Goal: Information Seeking & Learning: Find contact information

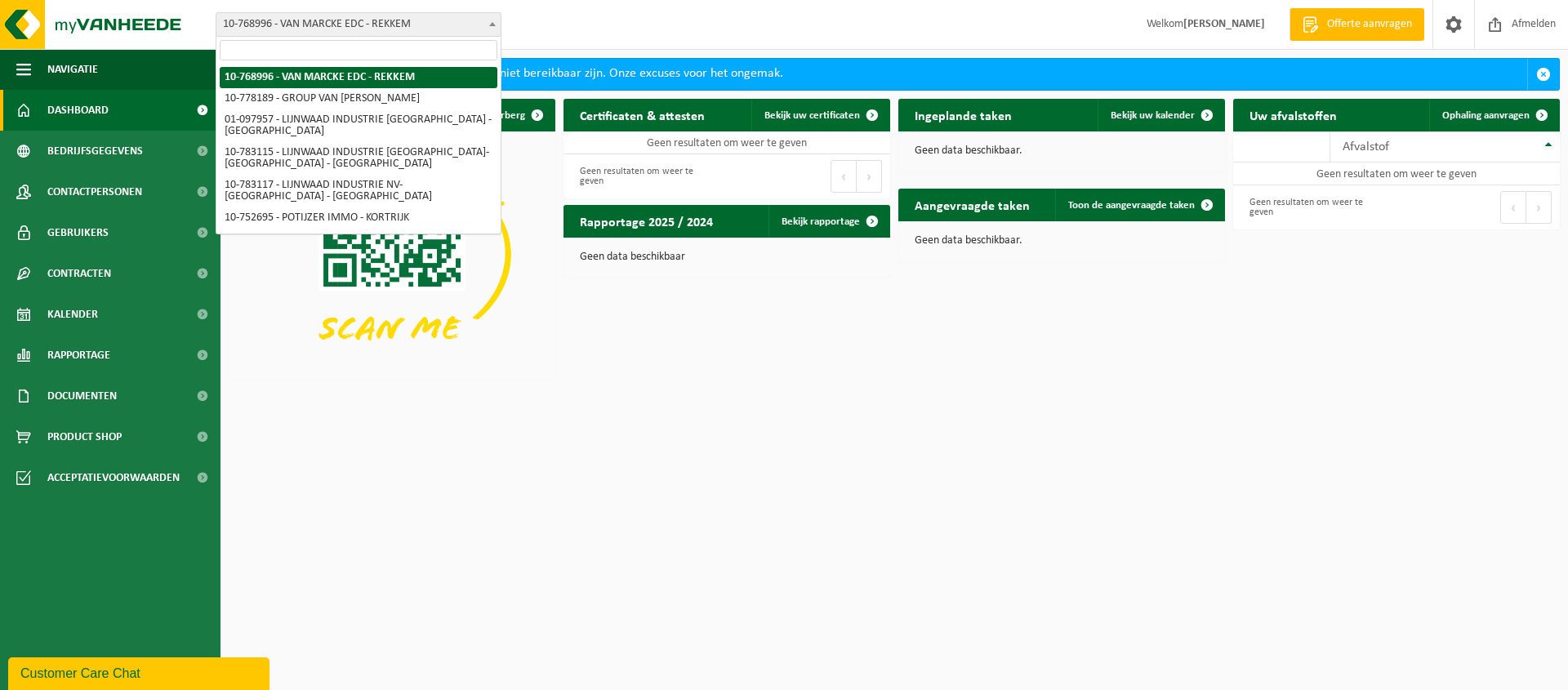
click at [494, 25] on b at bounding box center [492, 24] width 6 height 4
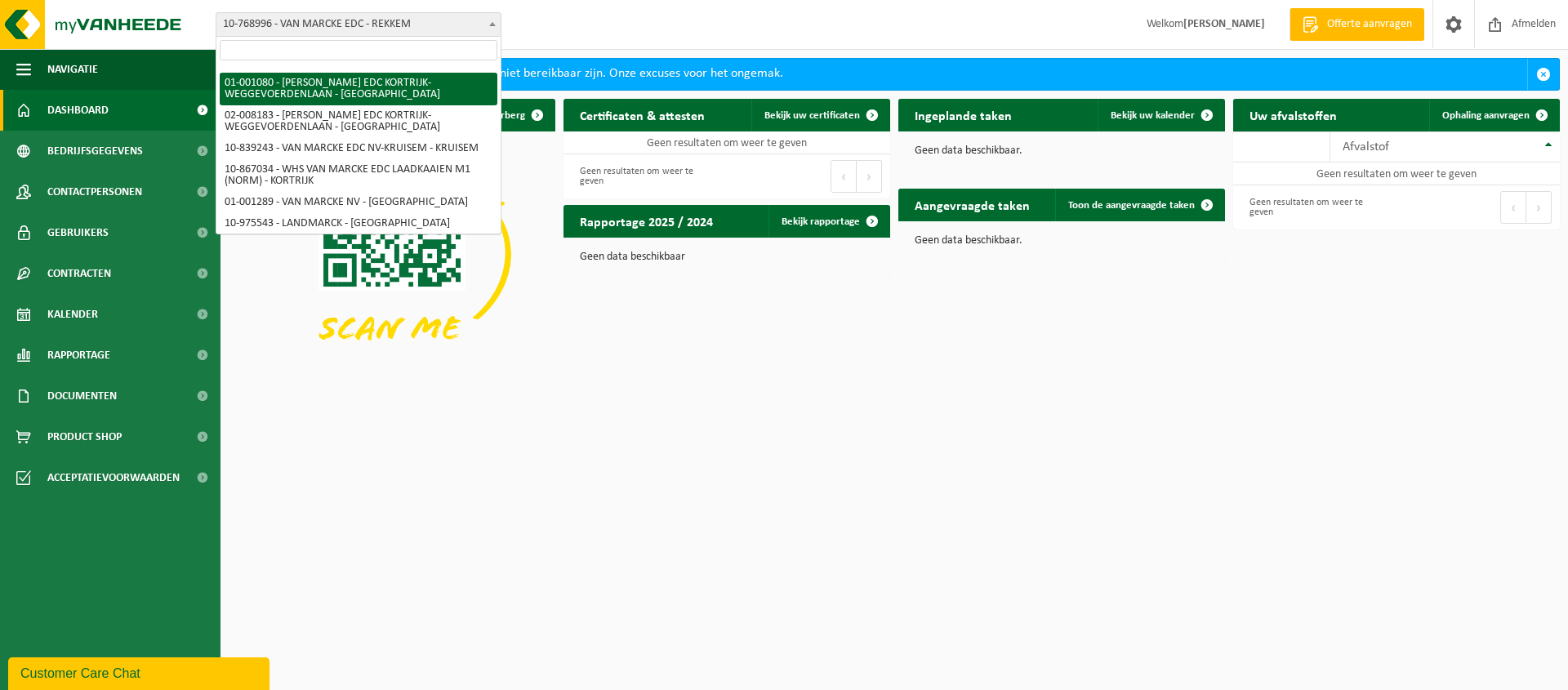
scroll to position [333, 0]
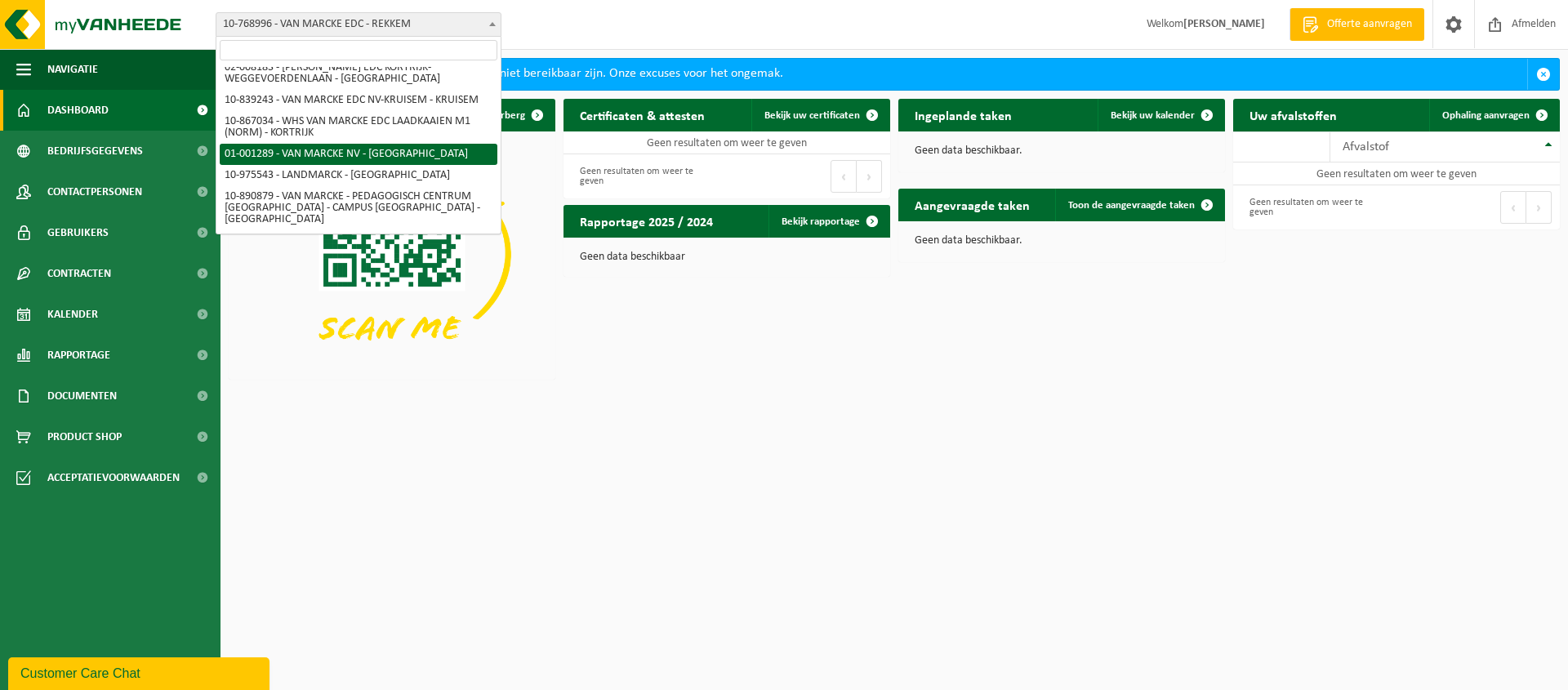
select select "8126"
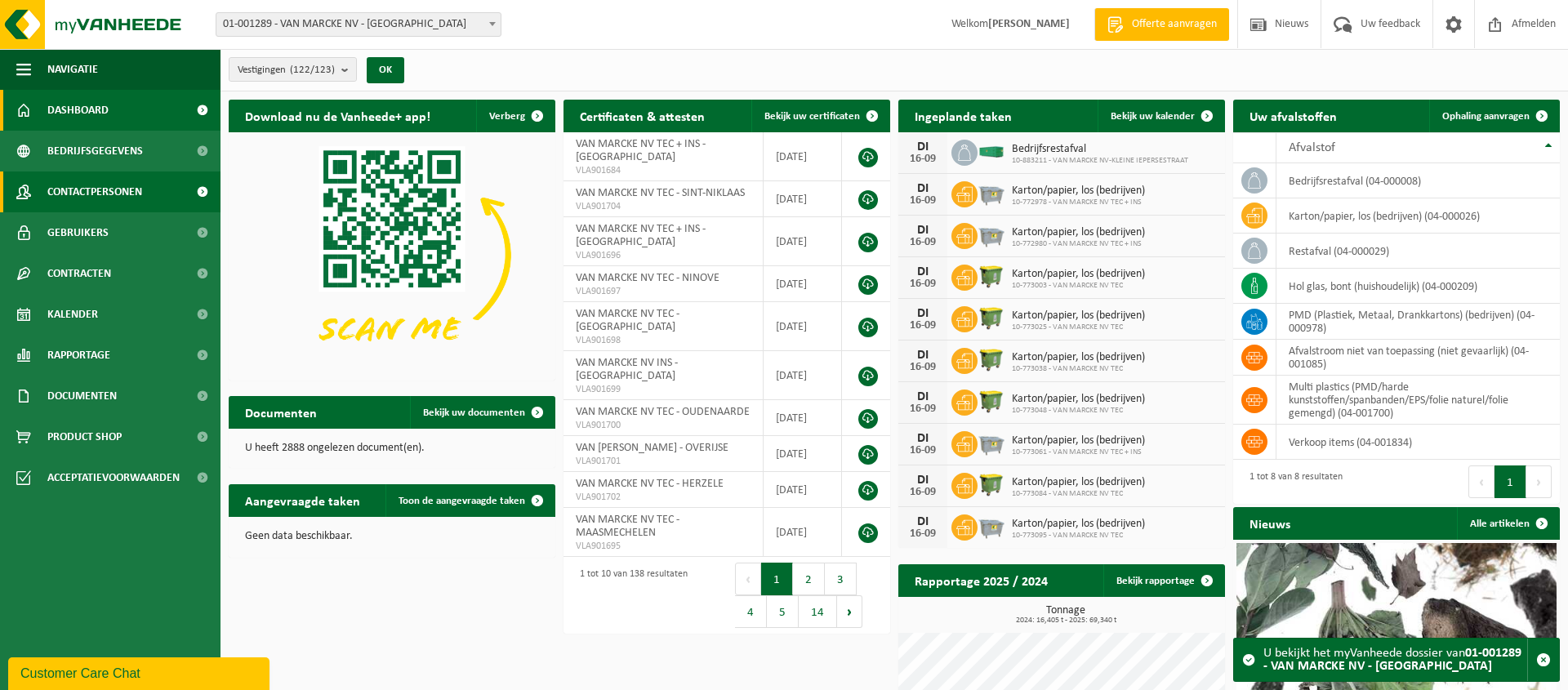
click at [107, 192] on span "Contactpersonen" at bounding box center [94, 192] width 94 height 41
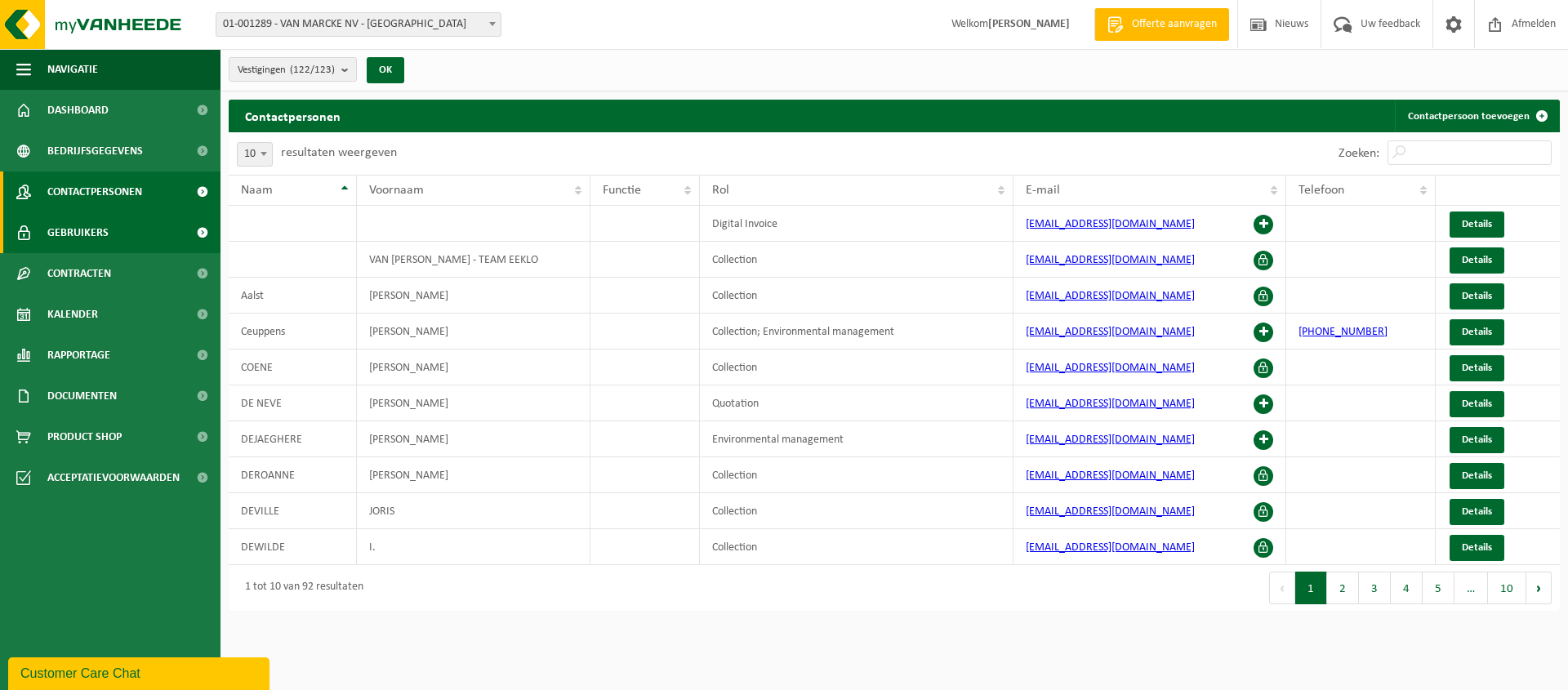
click at [102, 239] on span "Gebruikers" at bounding box center [78, 233] width 61 height 41
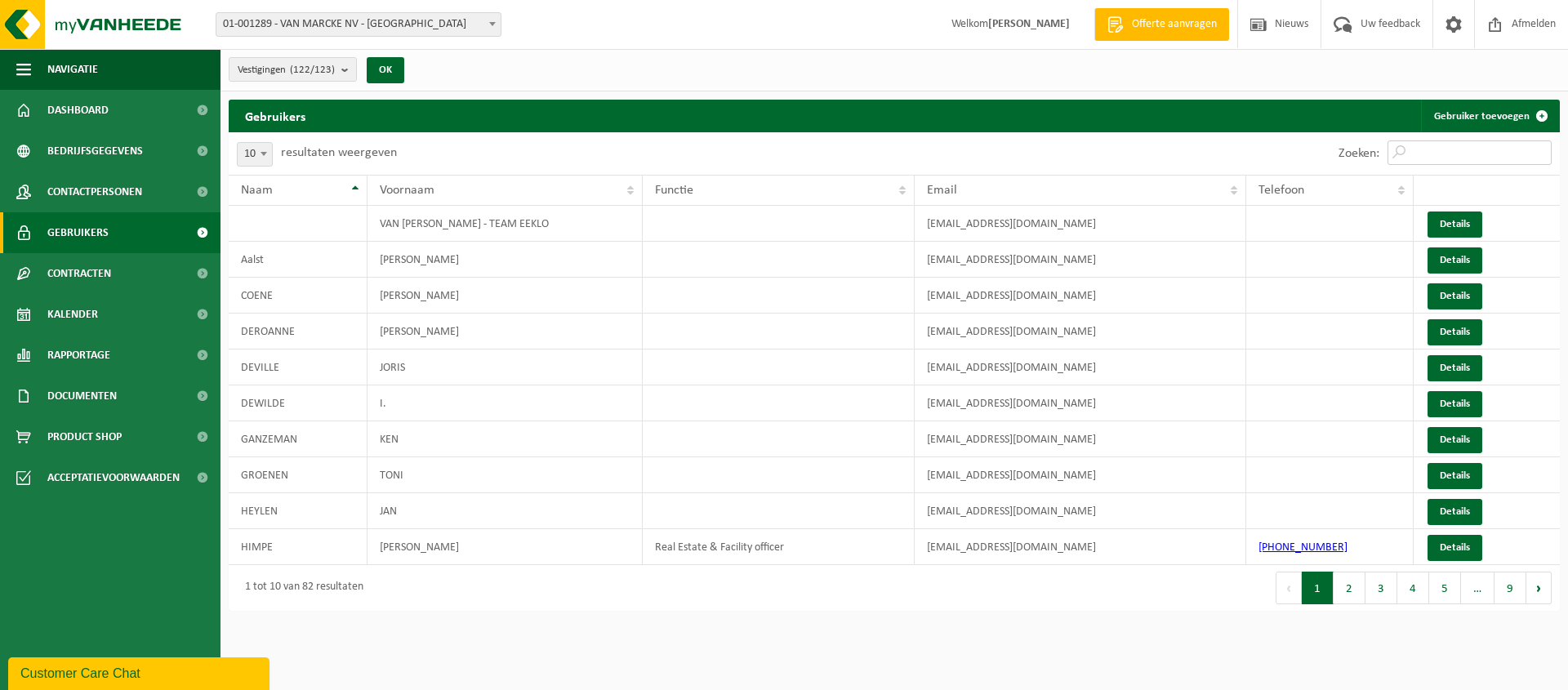
click at [1433, 158] on input "Zoeken:" at bounding box center [1469, 153] width 164 height 24
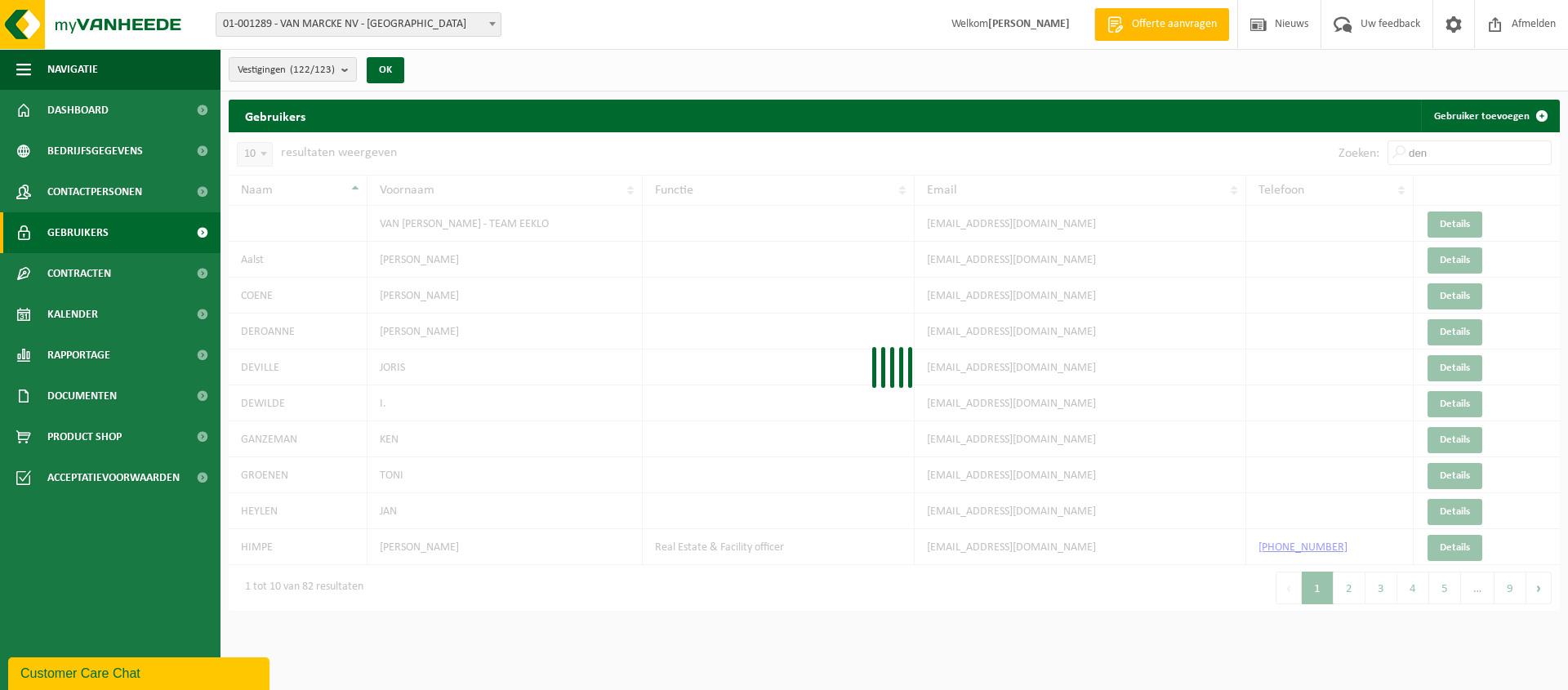
type input "deny"
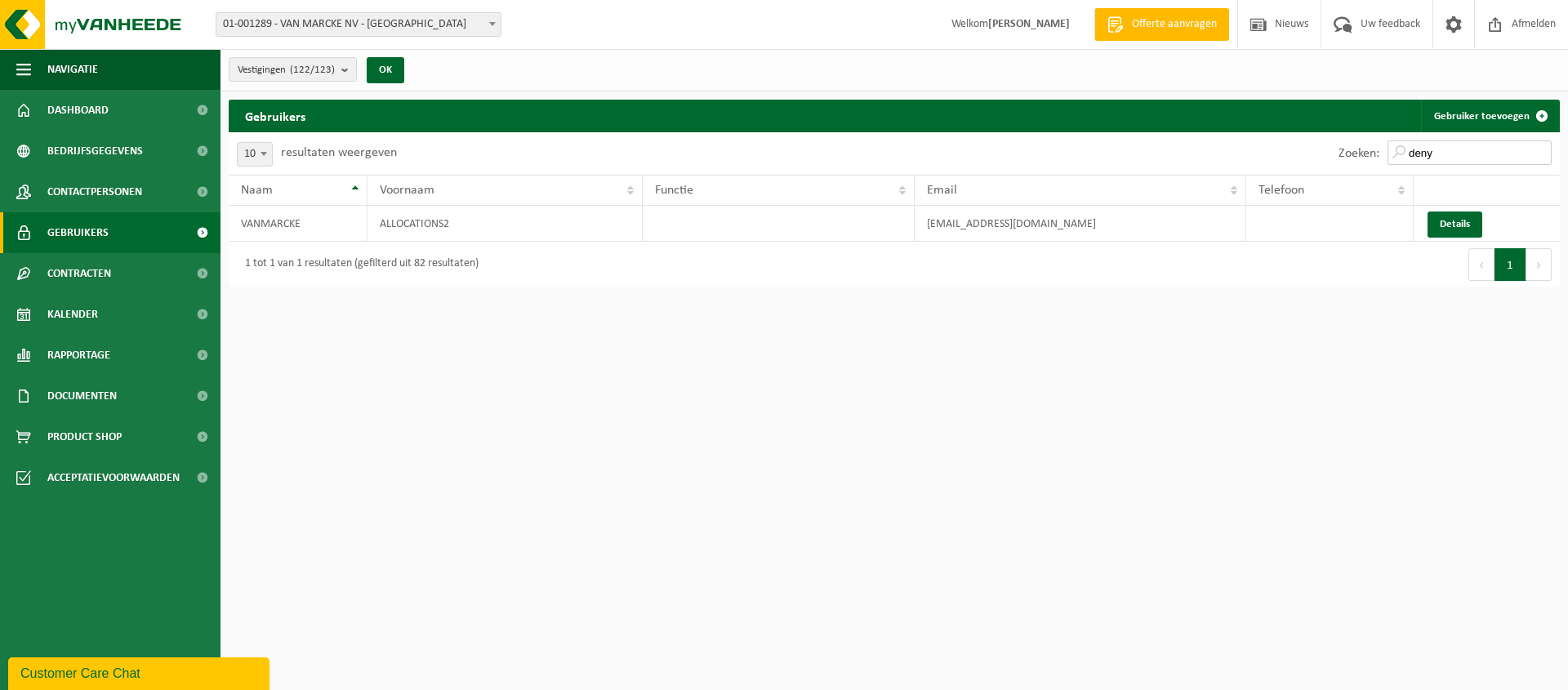
drag, startPoint x: 1461, startPoint y: 150, endPoint x: 1396, endPoint y: 157, distance: 65.4
click at [1396, 157] on input "deny" at bounding box center [1469, 153] width 164 height 24
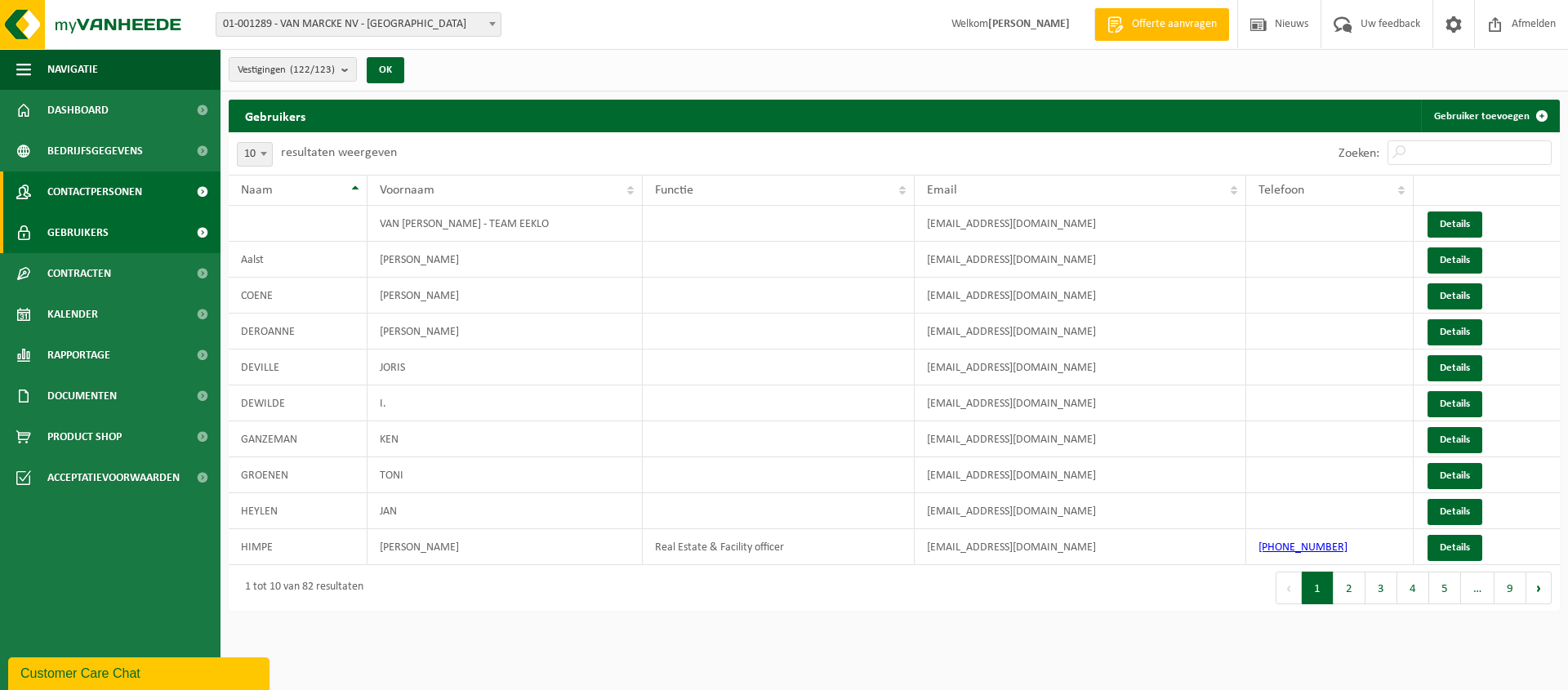
click at [102, 194] on span "Contactpersonen" at bounding box center [94, 192] width 94 height 41
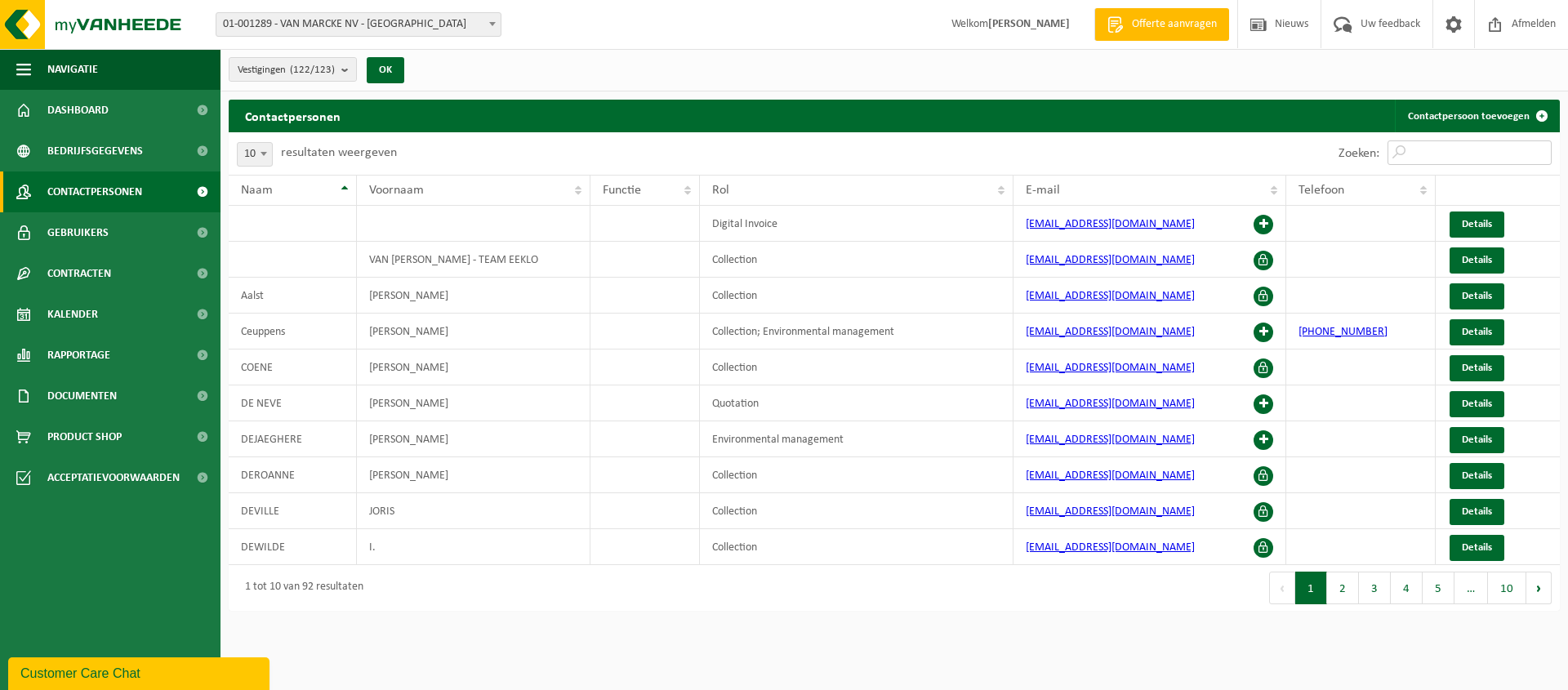
click at [1440, 142] on input "Zoeken:" at bounding box center [1469, 153] width 164 height 24
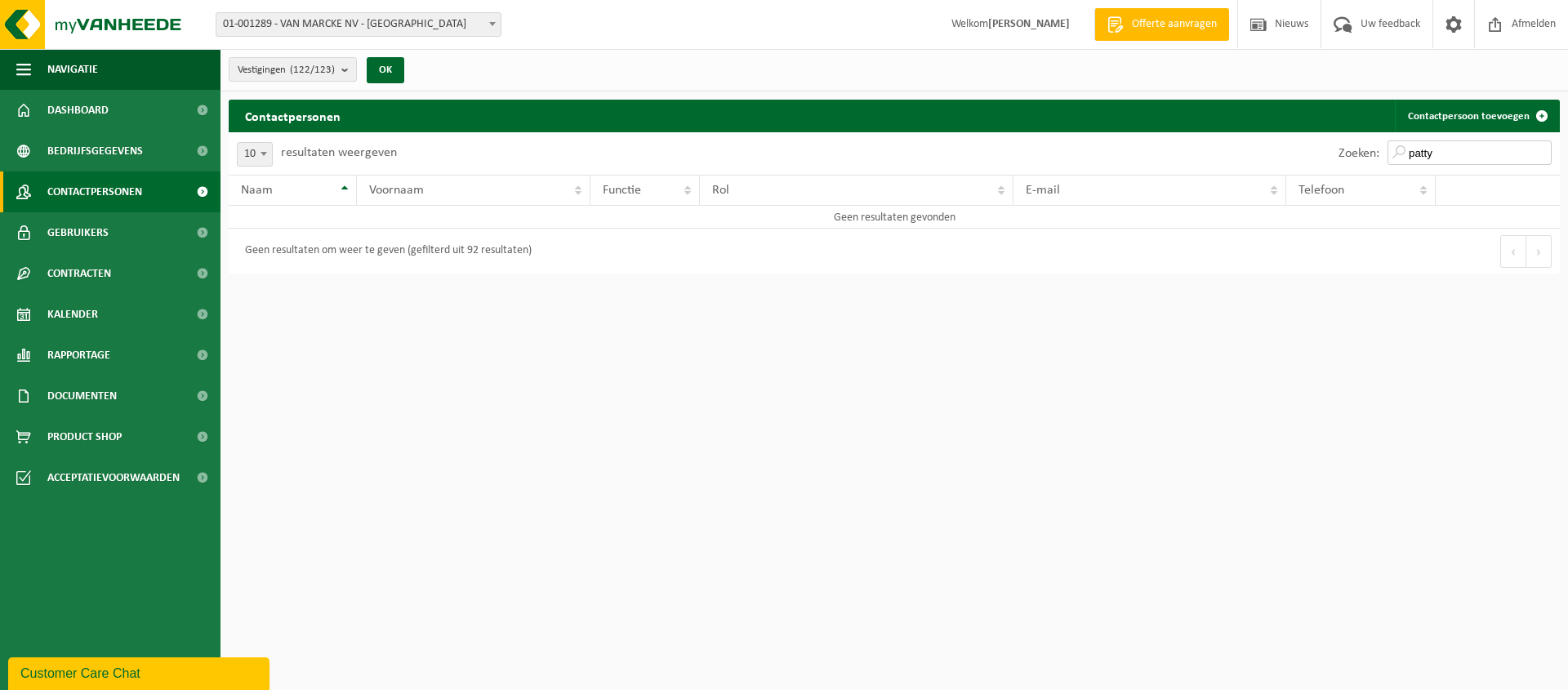
type input "pattyn"
click at [1406, 165] on input "pattyn" at bounding box center [1469, 153] width 164 height 24
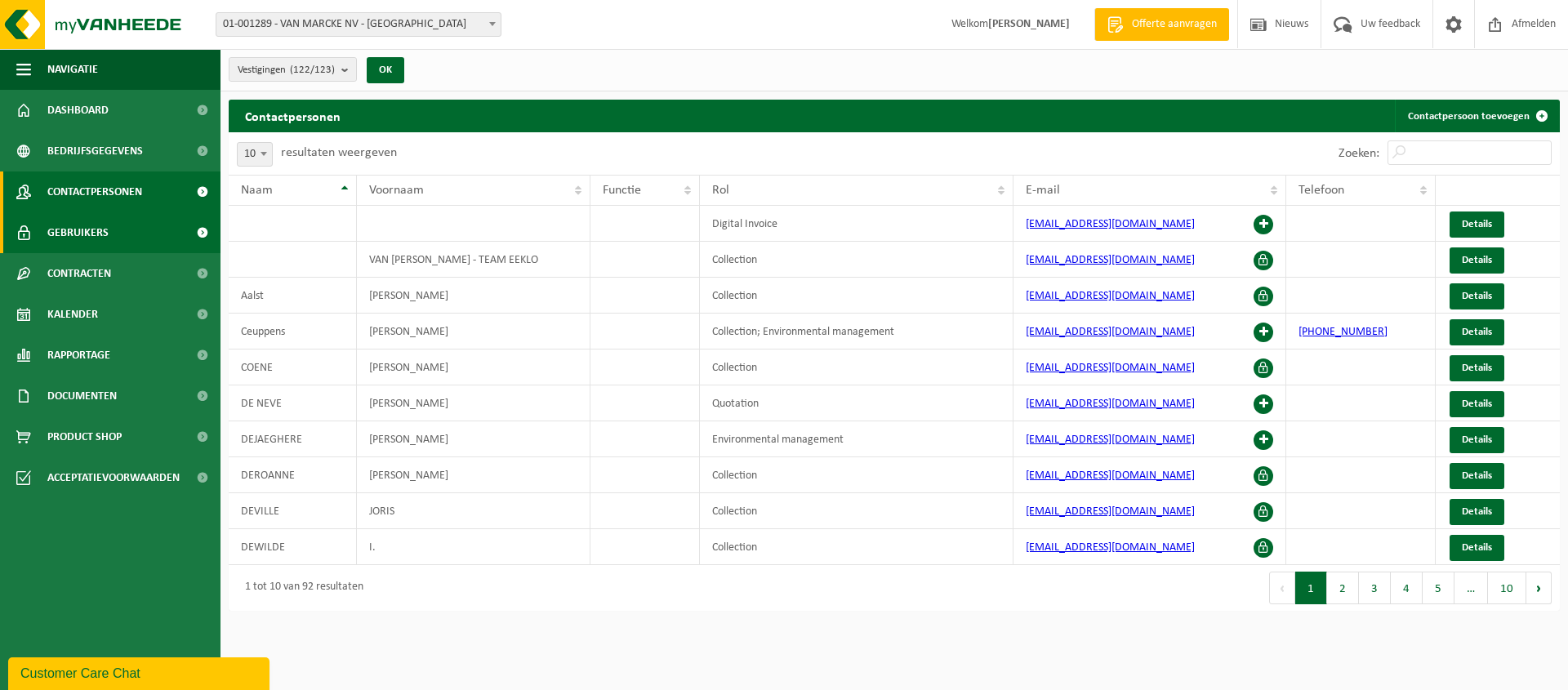
click at [90, 233] on span "Gebruikers" at bounding box center [78, 233] width 61 height 41
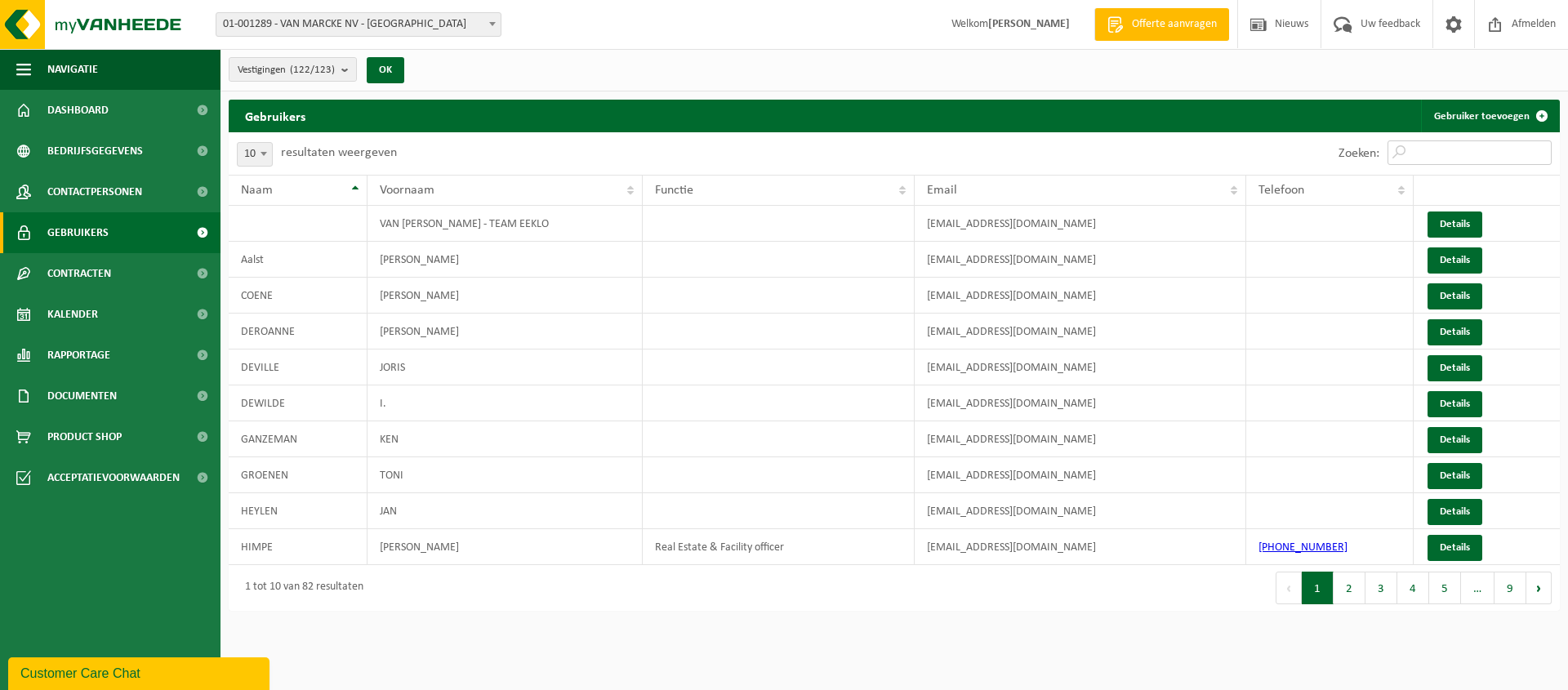
click at [1480, 157] on input "Zoeken:" at bounding box center [1469, 153] width 164 height 24
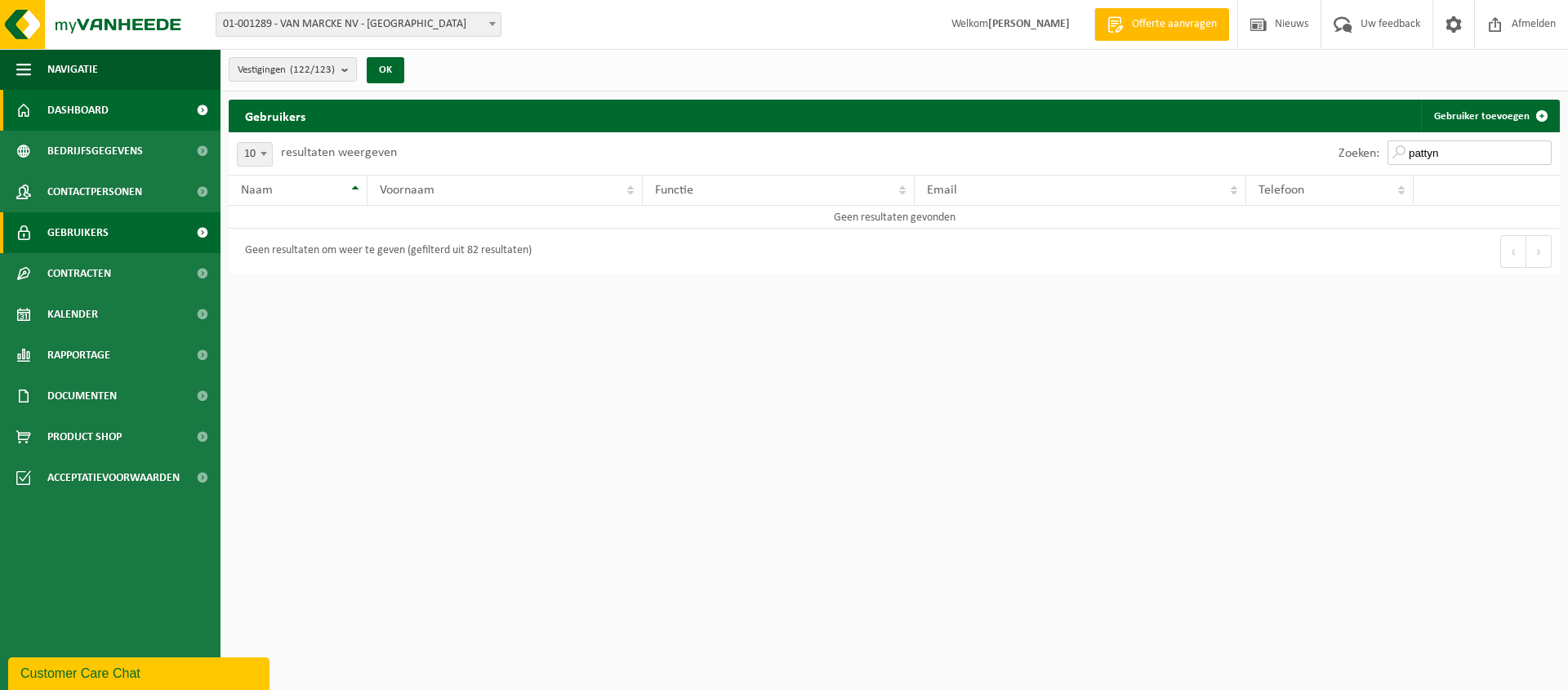
type input "pattyn"
click at [92, 107] on span "Dashboard" at bounding box center [78, 110] width 61 height 41
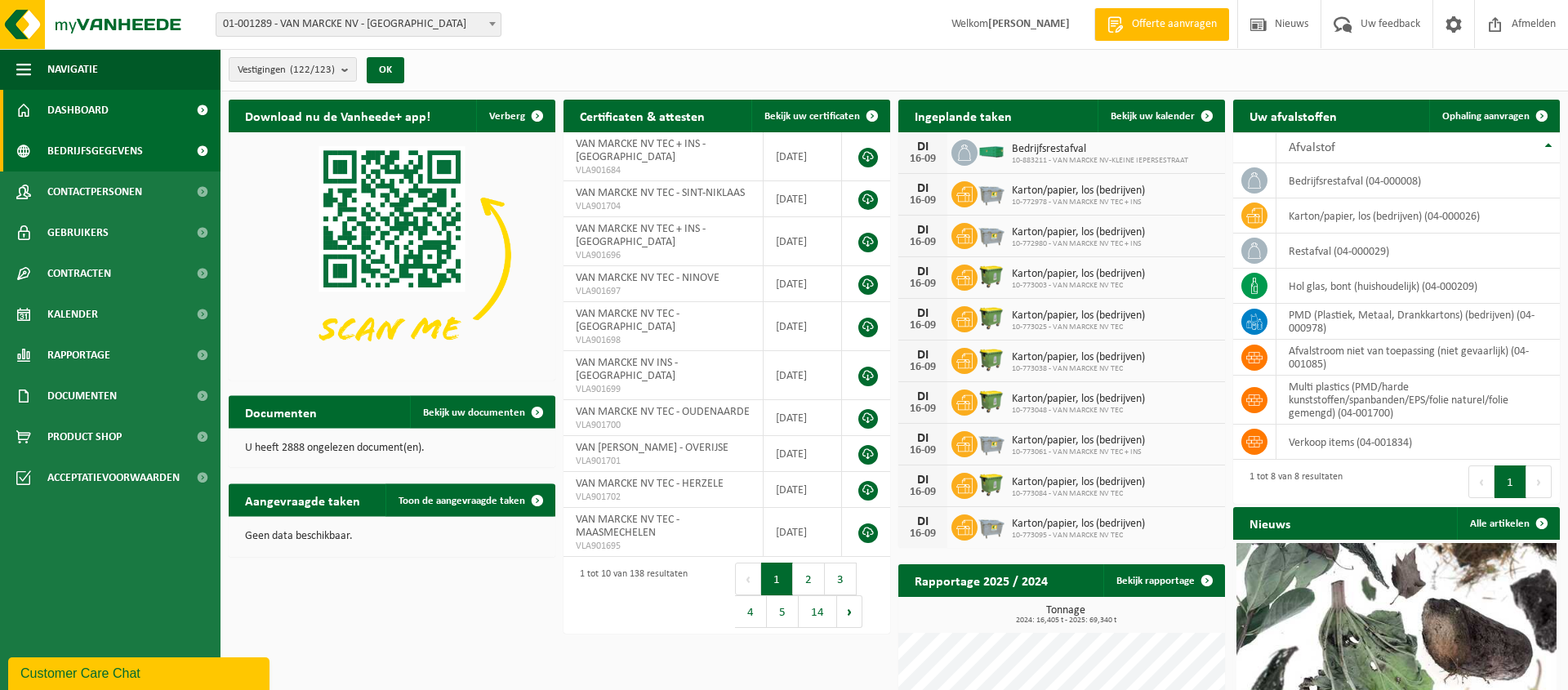
click at [104, 150] on span "Bedrijfsgegevens" at bounding box center [94, 150] width 95 height 41
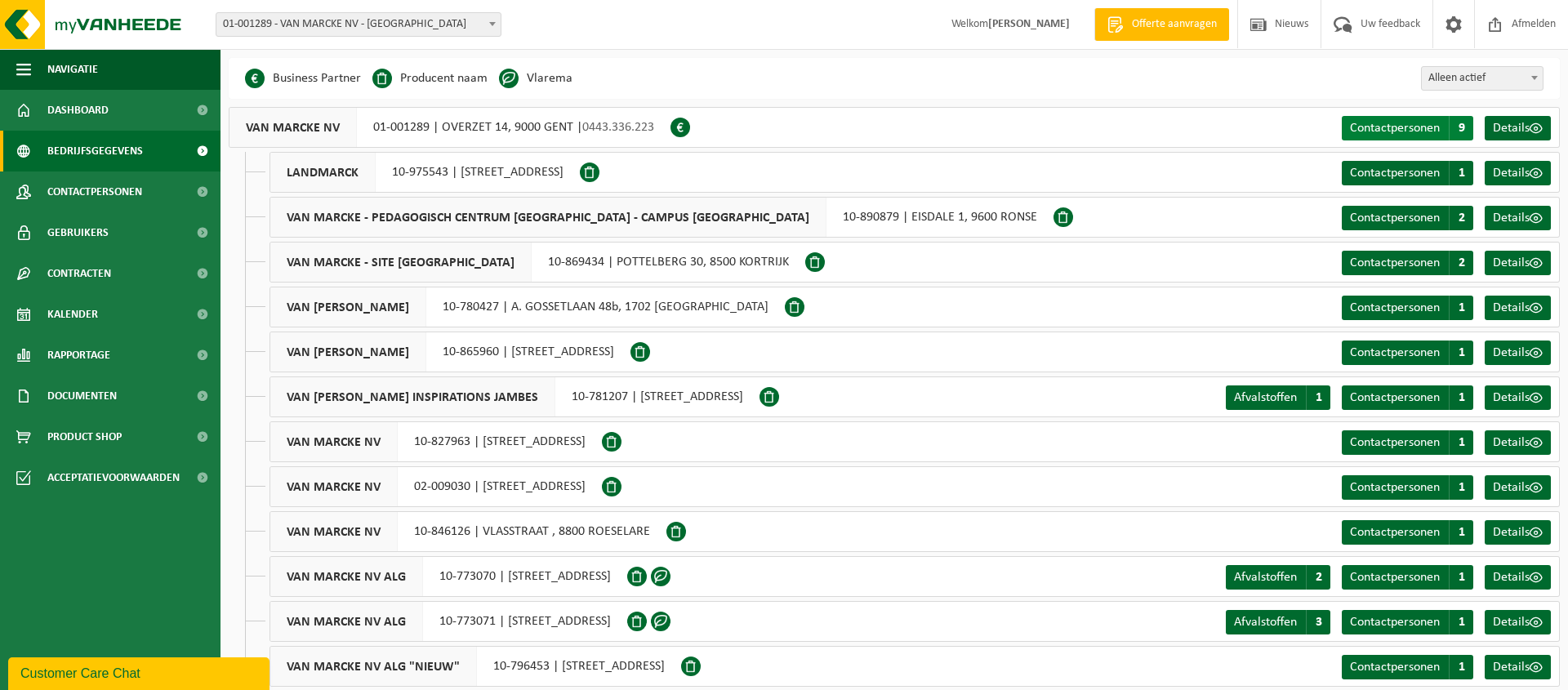
click at [1404, 126] on span "Contactpersonen" at bounding box center [1395, 128] width 90 height 13
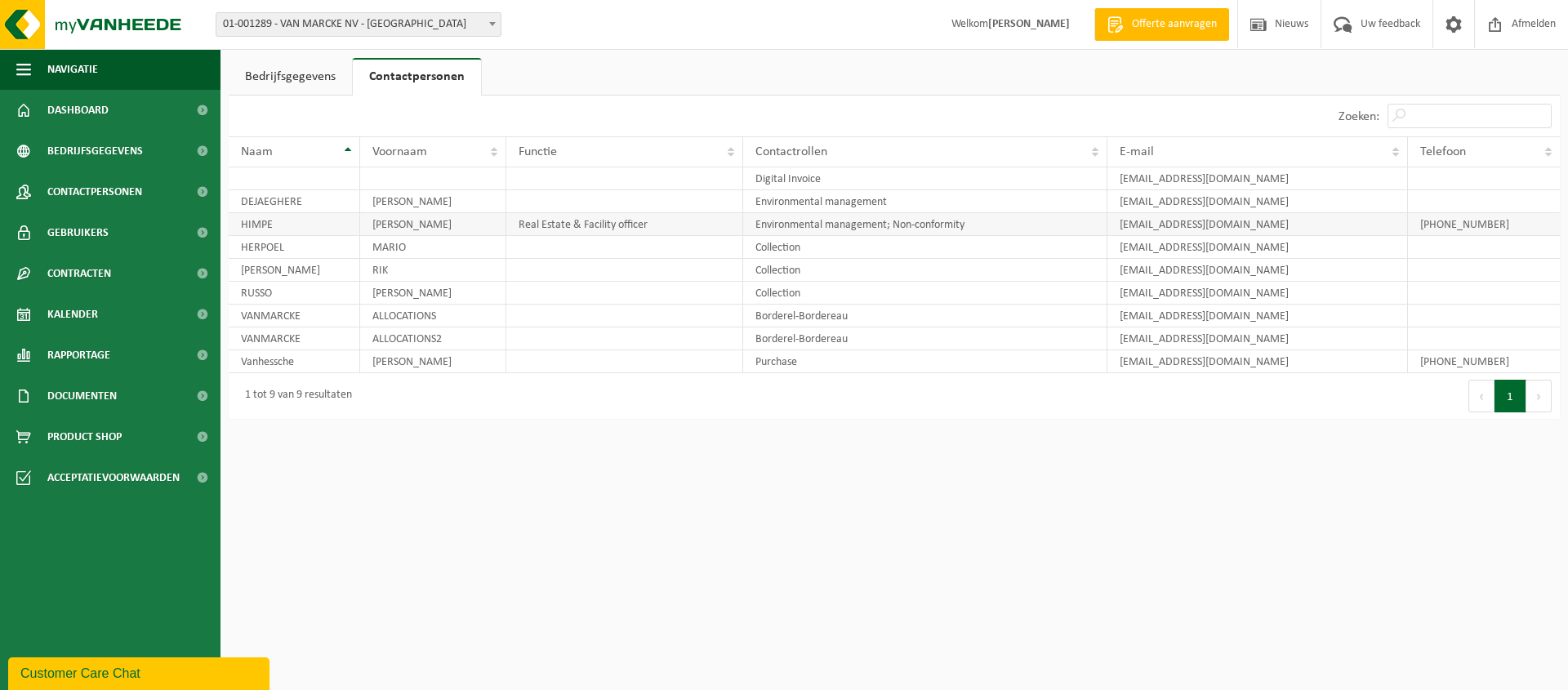
click at [410, 229] on td "[PERSON_NAME]" at bounding box center [434, 225] width 147 height 23
click at [410, 229] on td "THIERRY" at bounding box center [434, 225] width 147 height 23
click at [465, 227] on td "THIERRY" at bounding box center [434, 225] width 147 height 23
click at [302, 80] on link "Bedrijfsgegevens" at bounding box center [290, 76] width 123 height 38
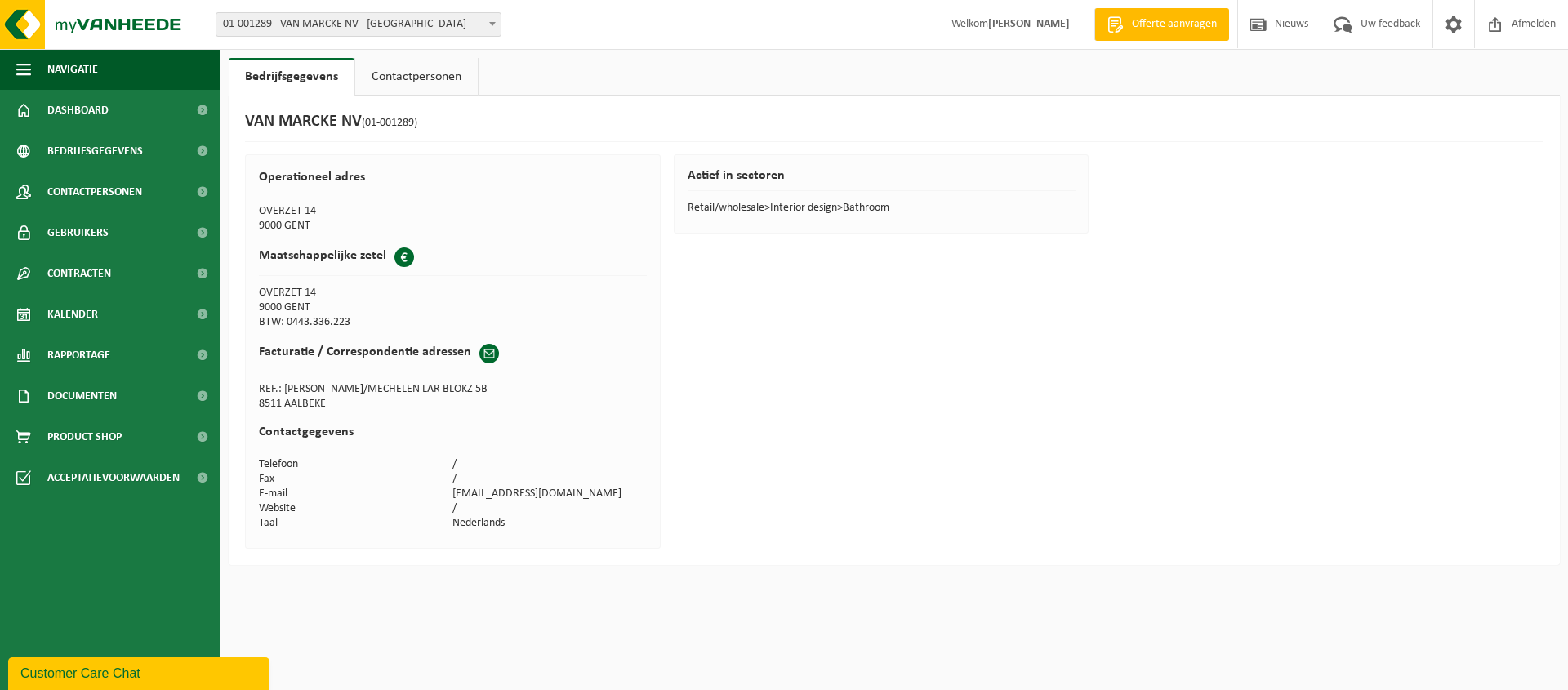
click at [410, 85] on link "Contactpersonen" at bounding box center [416, 76] width 122 height 38
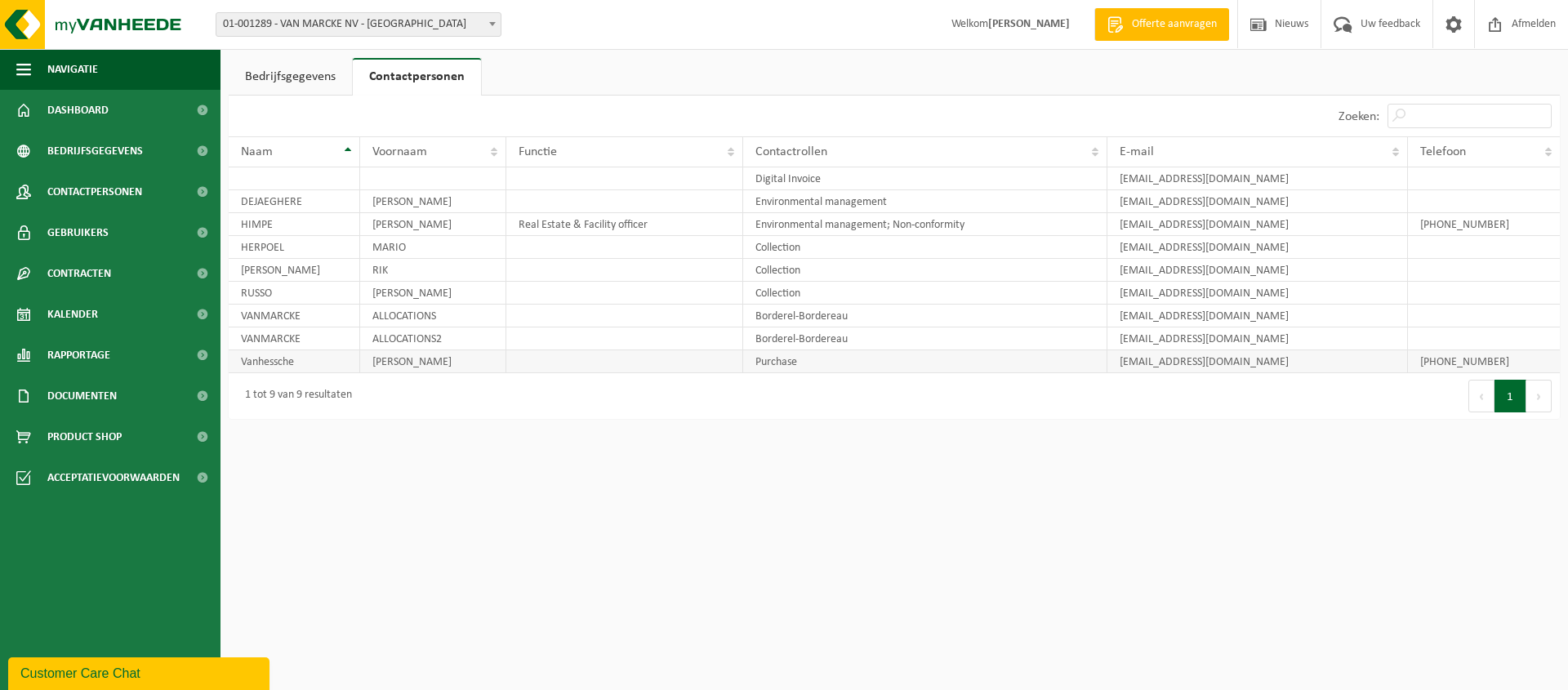
click at [296, 364] on td "Vanhessche" at bounding box center [294, 361] width 131 height 23
click at [449, 449] on html "Vestiging: 10-768996 - VAN MARCKE EDC - REKKEM 10-778189 - GROUP VAN MARCKE 01-…" at bounding box center [784, 345] width 1568 height 690
click at [490, 25] on b at bounding box center [492, 24] width 6 height 4
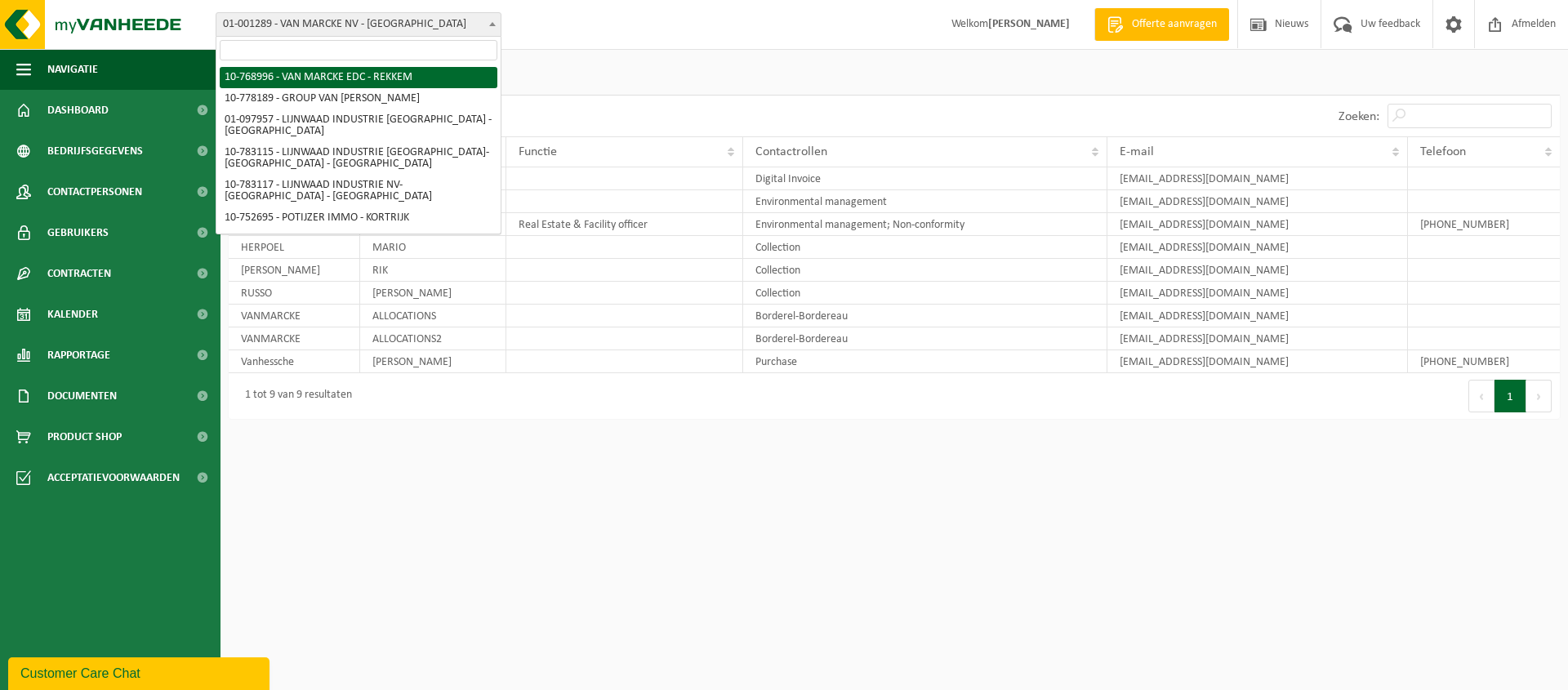
select select "20233"
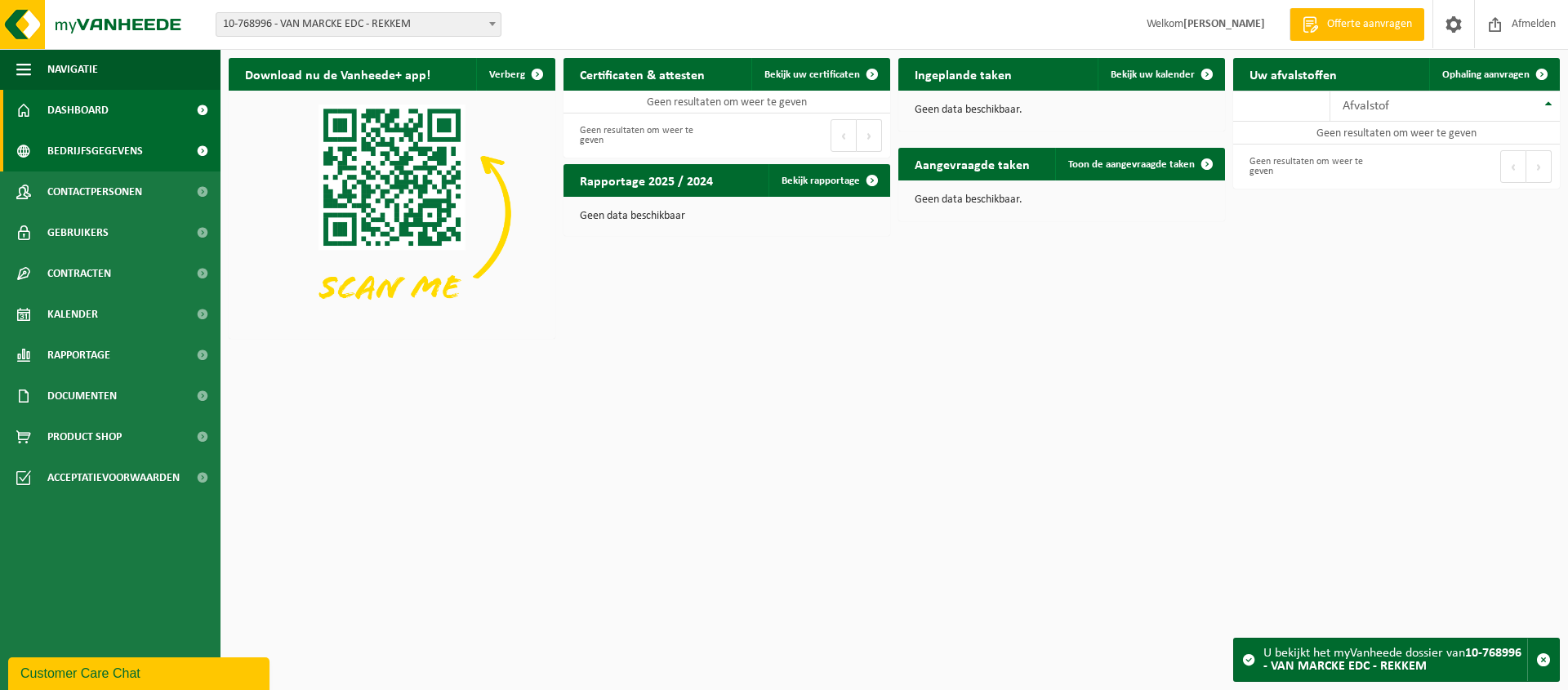
click at [80, 151] on span "Bedrijfsgegevens" at bounding box center [94, 150] width 95 height 41
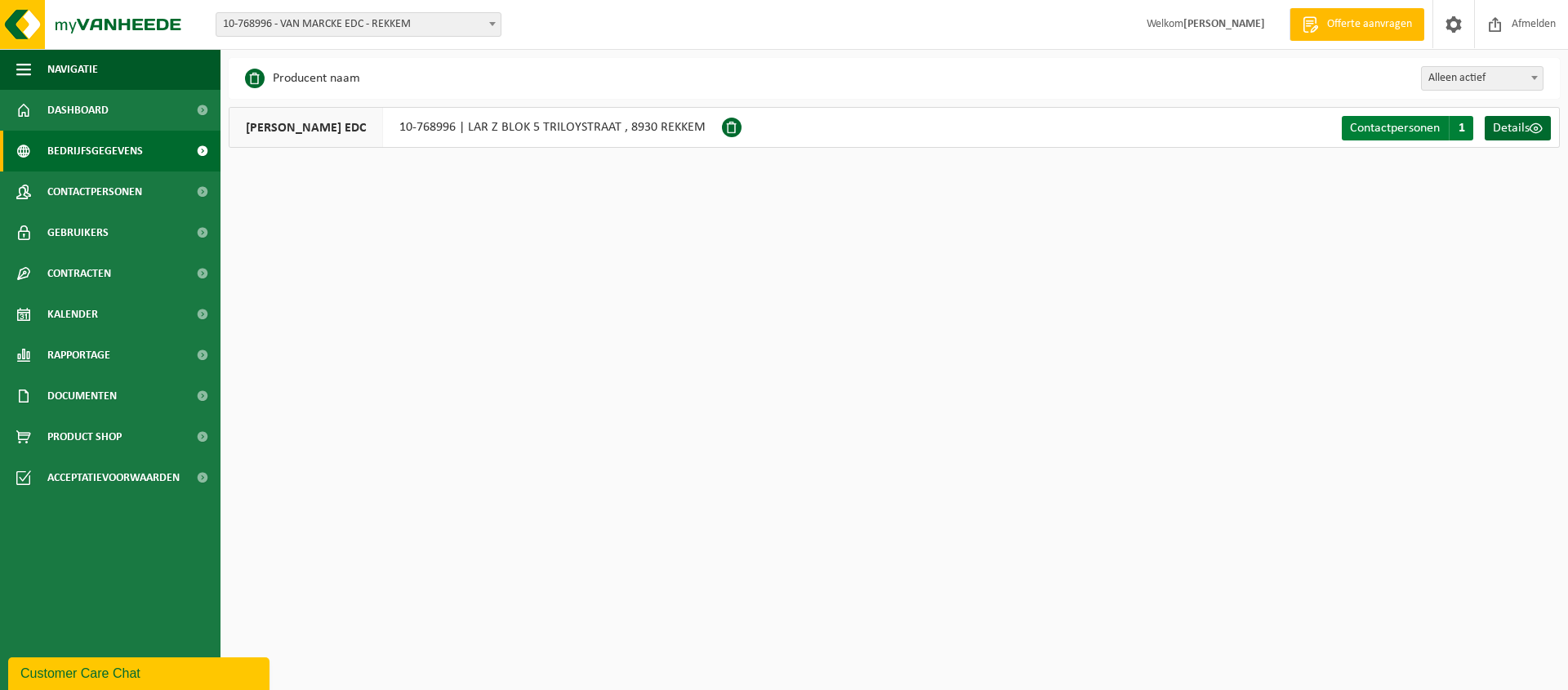
click at [1424, 129] on span "Contactpersonen" at bounding box center [1395, 128] width 90 height 13
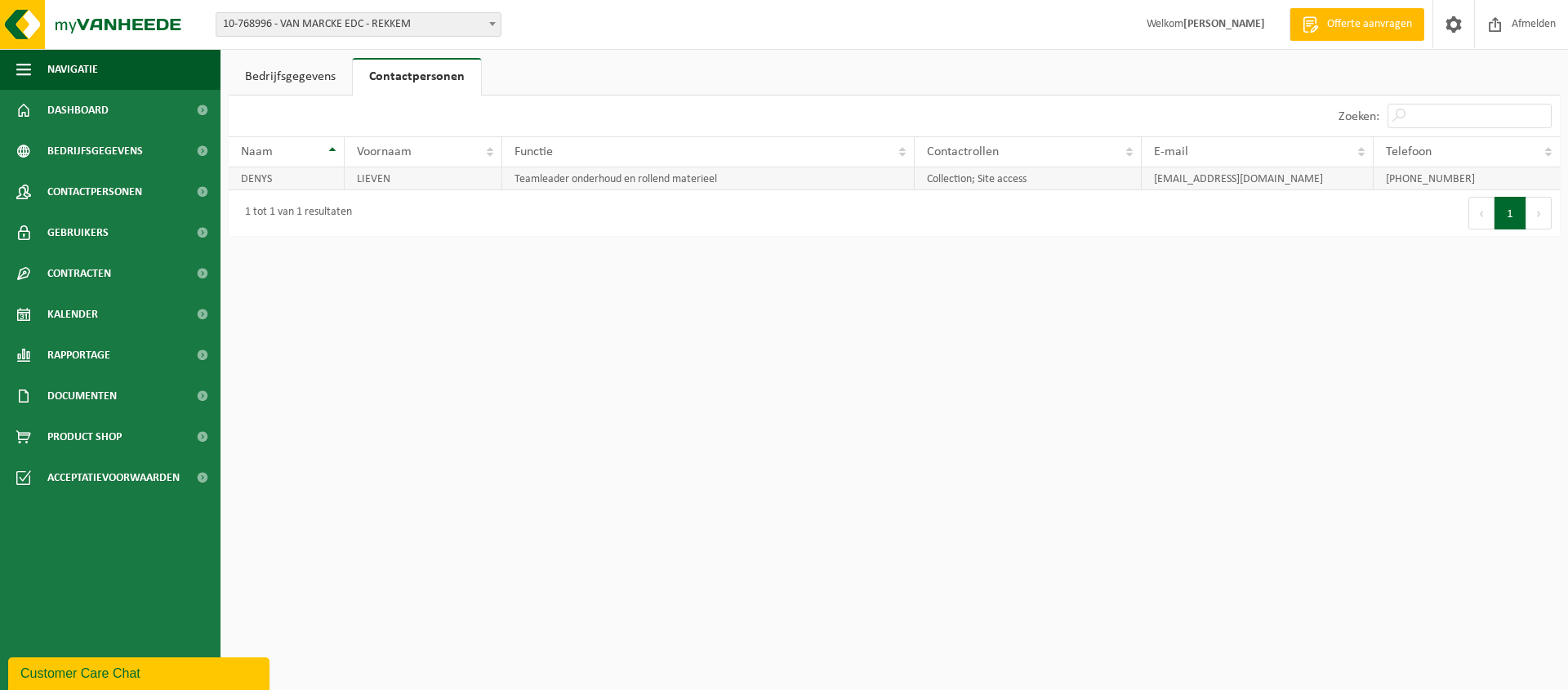
click at [1409, 180] on td "+32 475 25 79 61" at bounding box center [1466, 178] width 186 height 23
click at [304, 78] on link "Bedrijfsgegevens" at bounding box center [290, 76] width 123 height 38
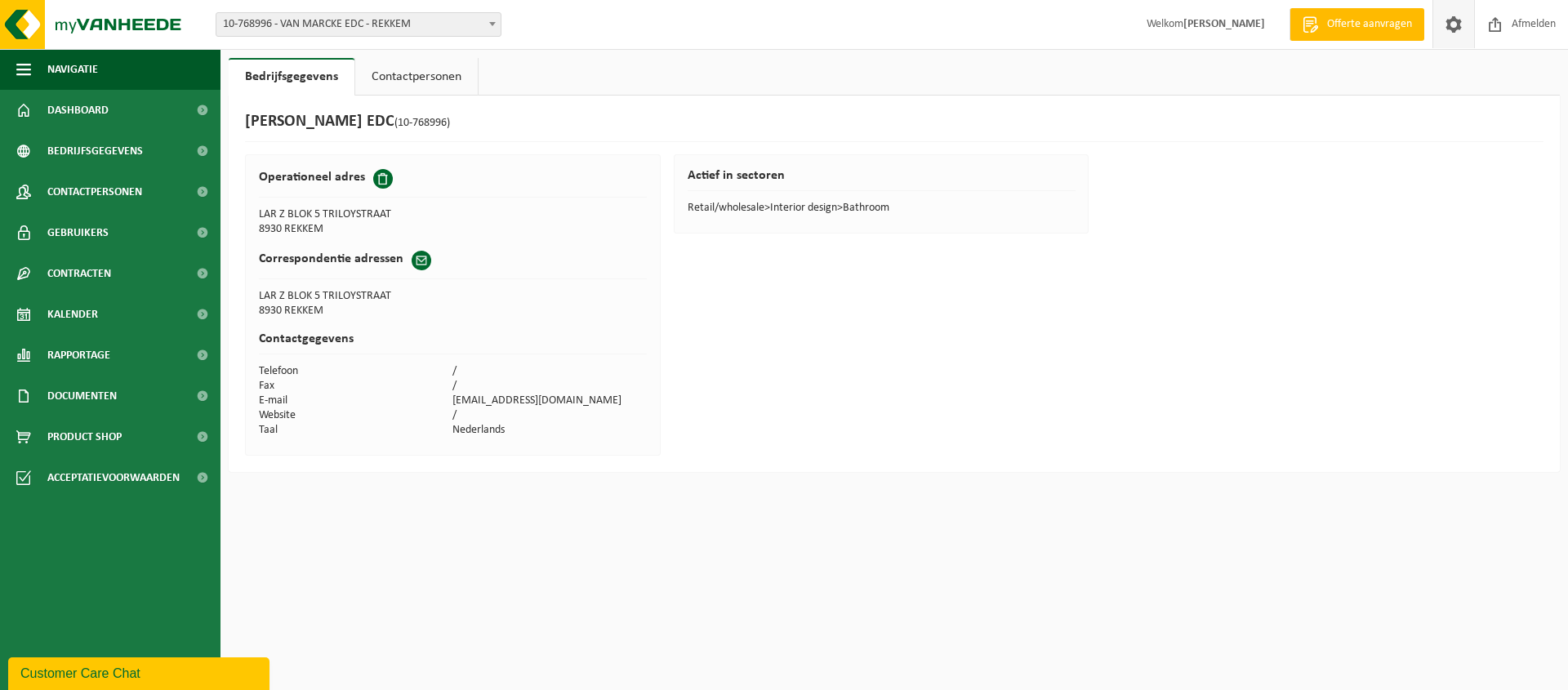
click at [1454, 31] on span at bounding box center [1453, 24] width 24 height 48
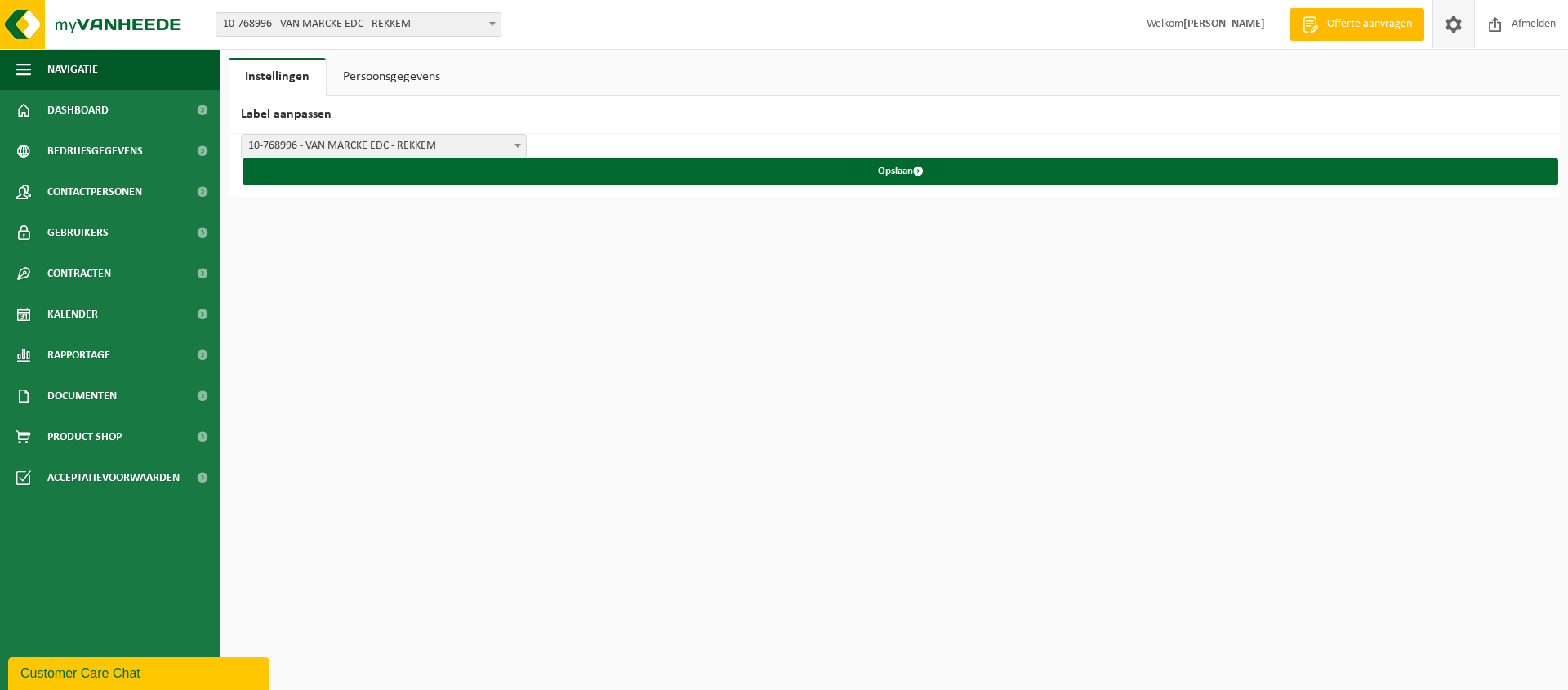
click at [411, 80] on link "Persoonsgegevens" at bounding box center [391, 76] width 130 height 38
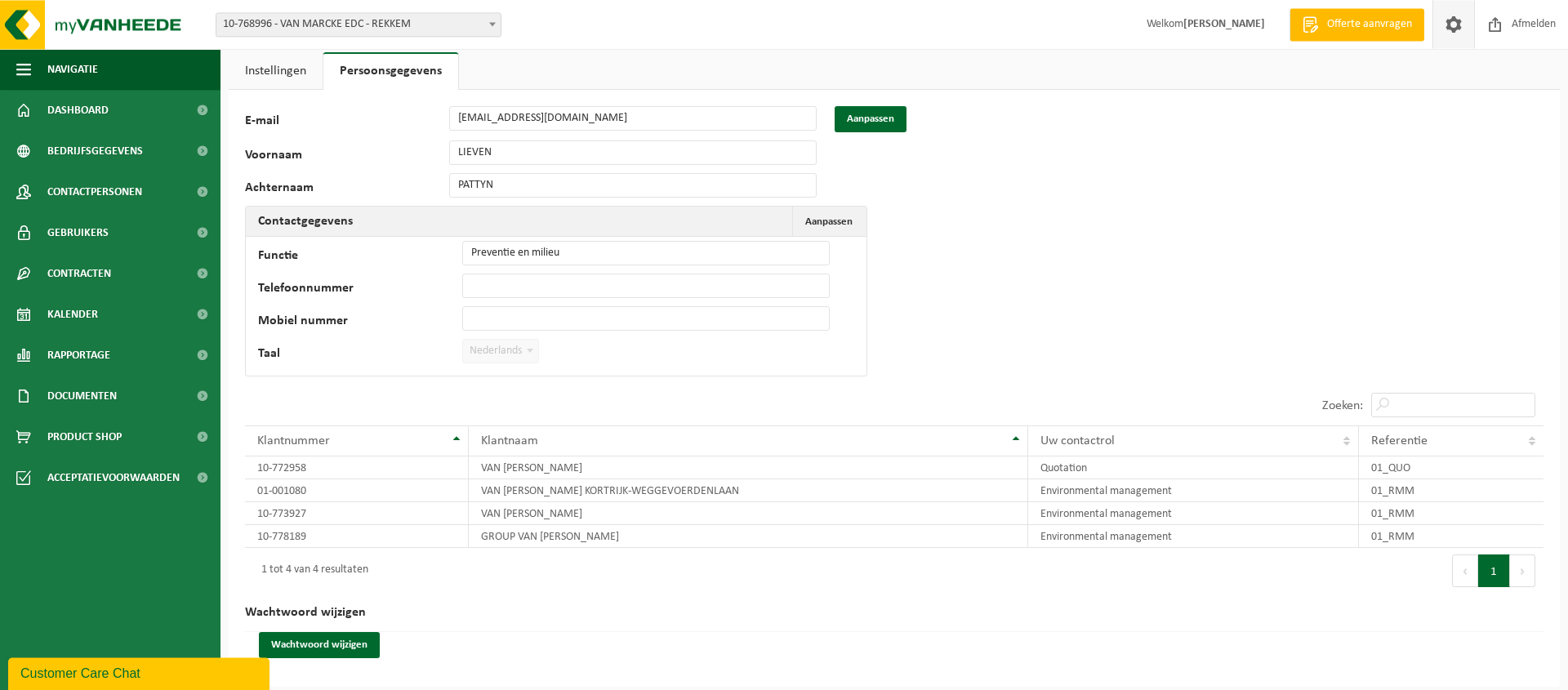
scroll to position [9, 0]
click at [264, 71] on link "Instellingen" at bounding box center [275, 67] width 94 height 38
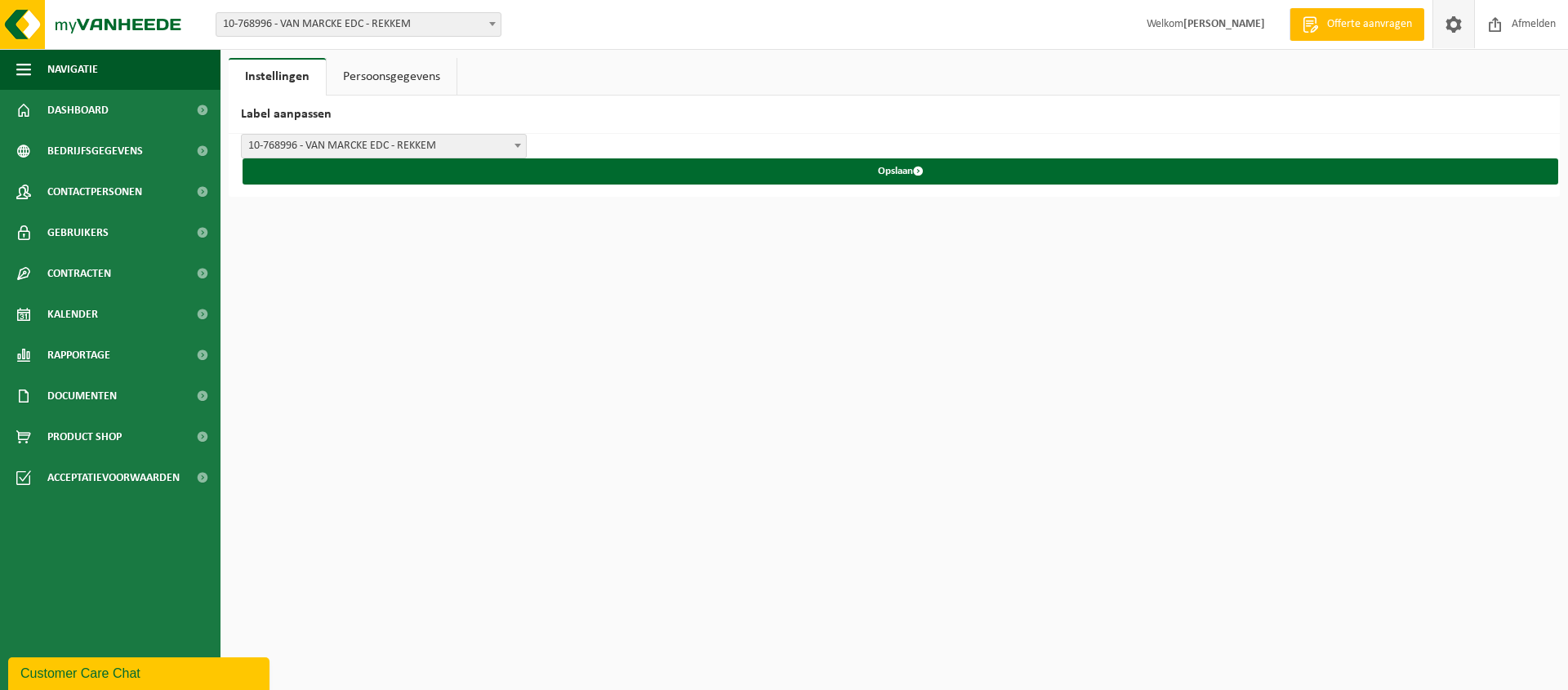
scroll to position [0, 0]
click at [514, 144] on span at bounding box center [517, 145] width 17 height 21
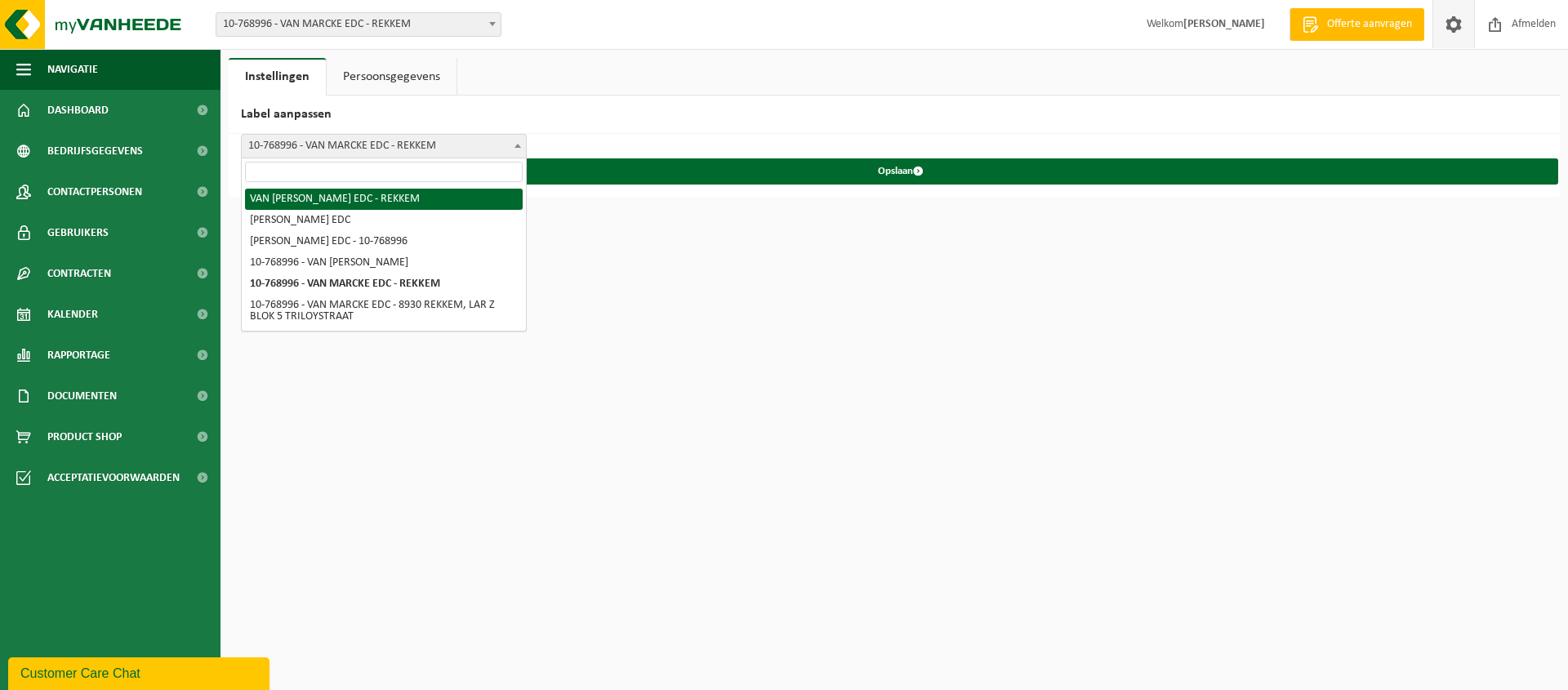
select select "0"
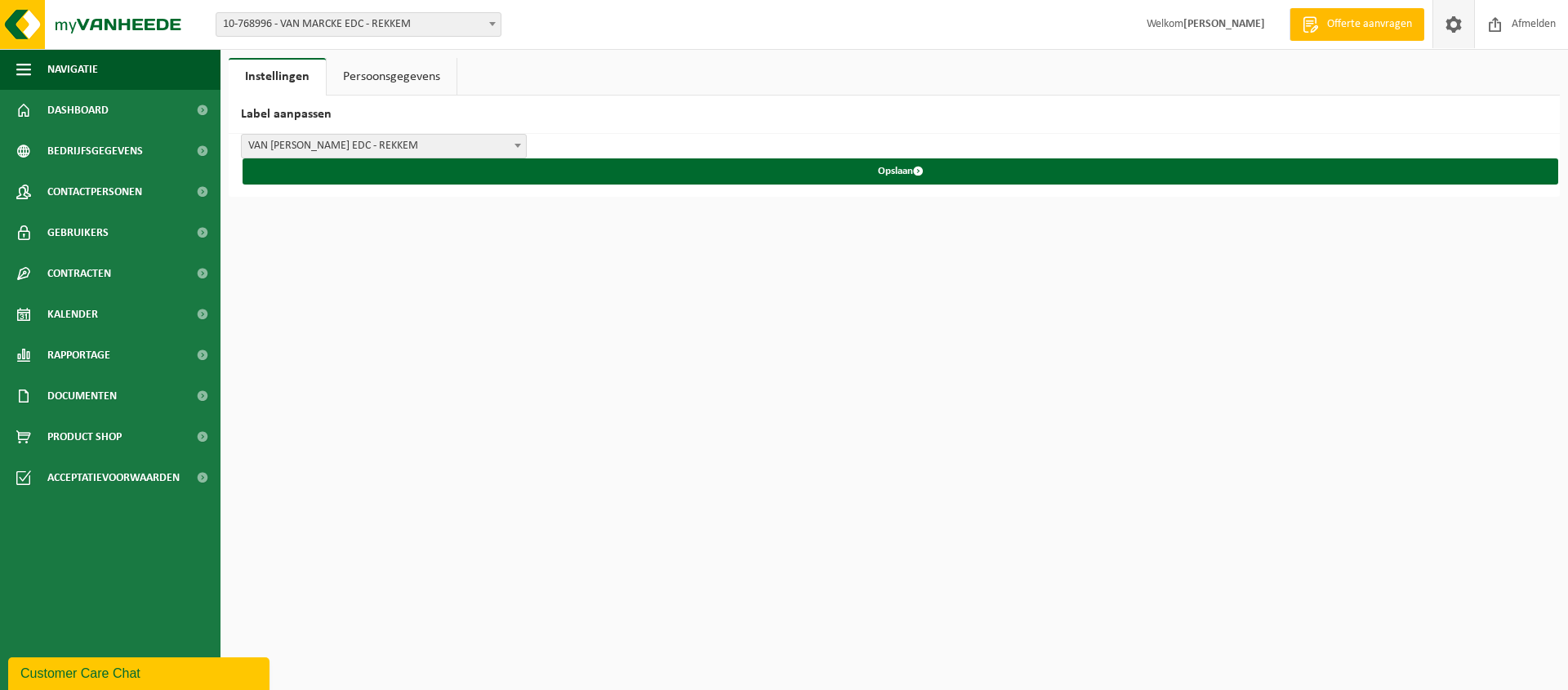
click at [402, 81] on link "Persoonsgegevens" at bounding box center [391, 76] width 130 height 38
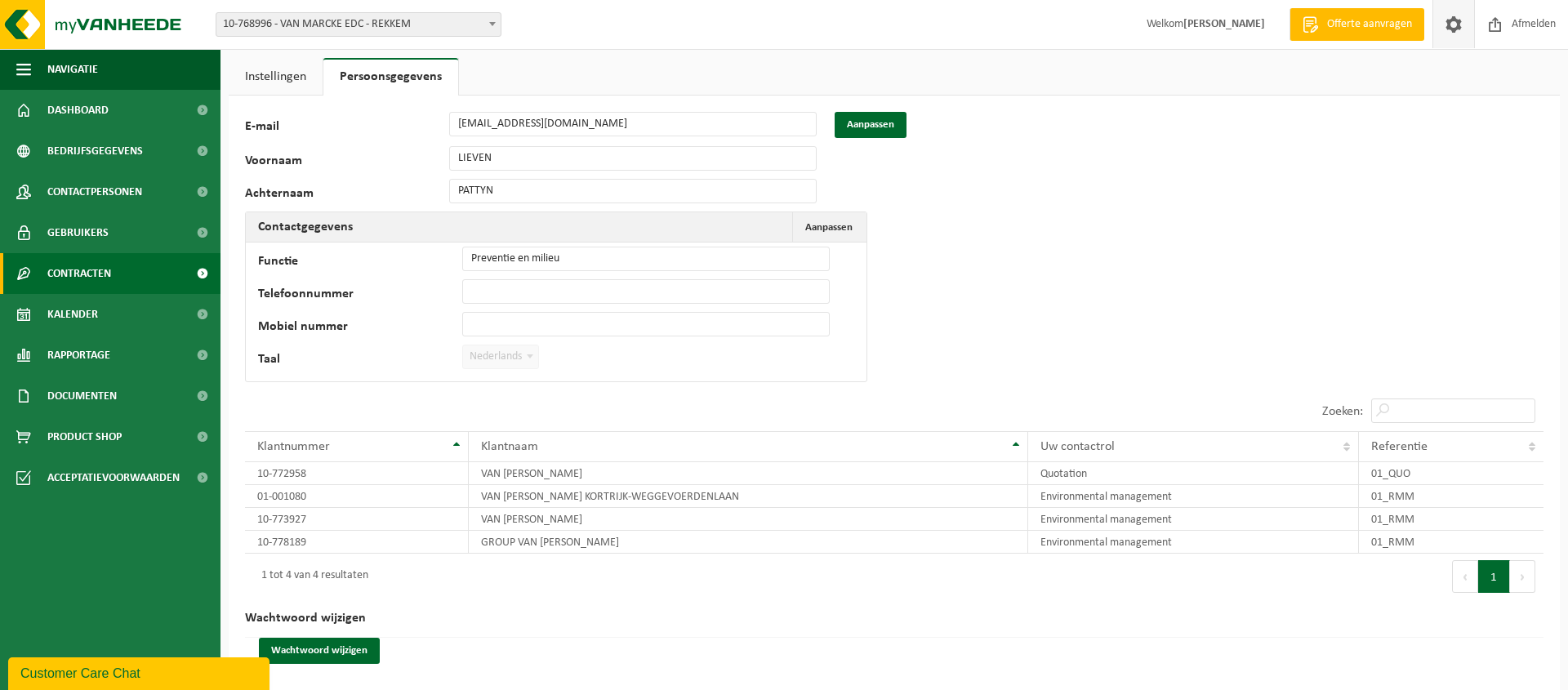
click at [92, 270] on span "Contracten" at bounding box center [79, 273] width 64 height 41
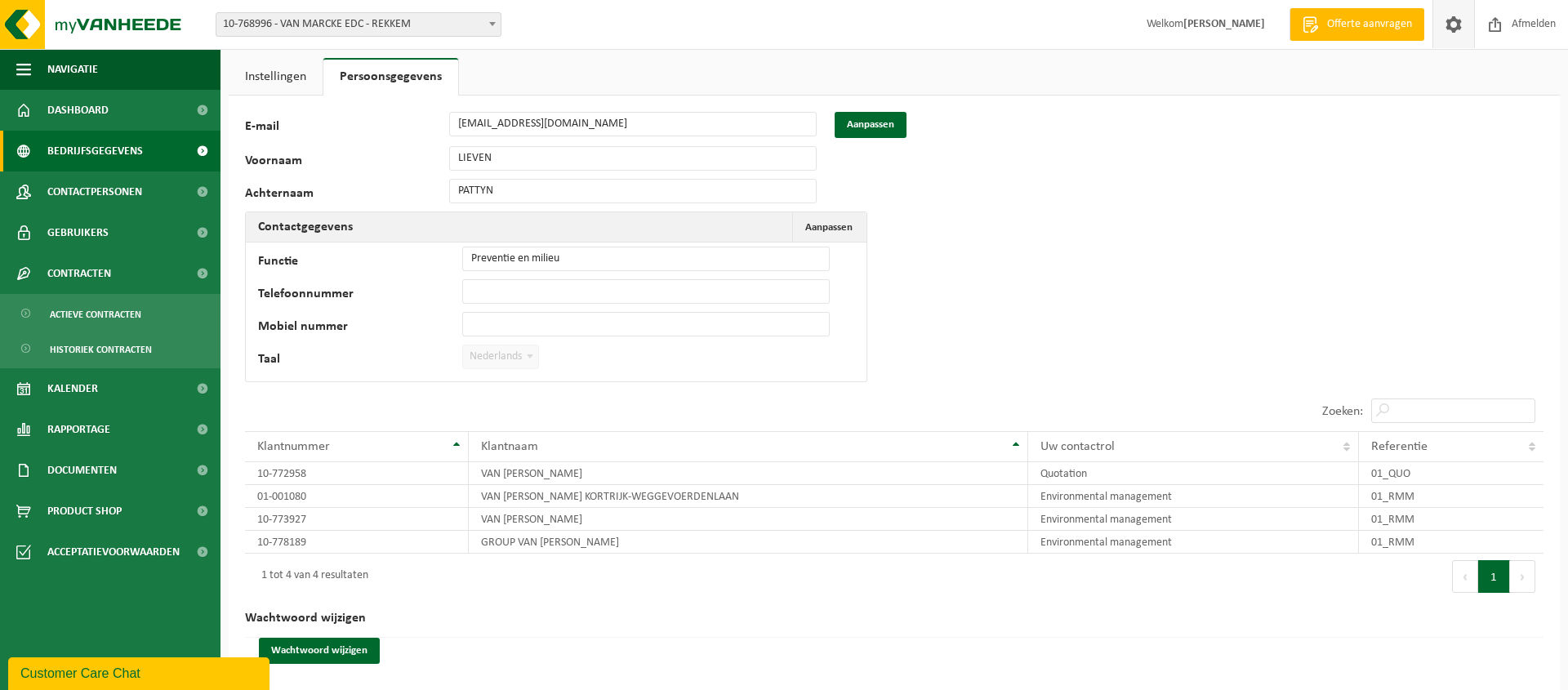
click at [115, 150] on span "Bedrijfsgegevens" at bounding box center [94, 150] width 95 height 41
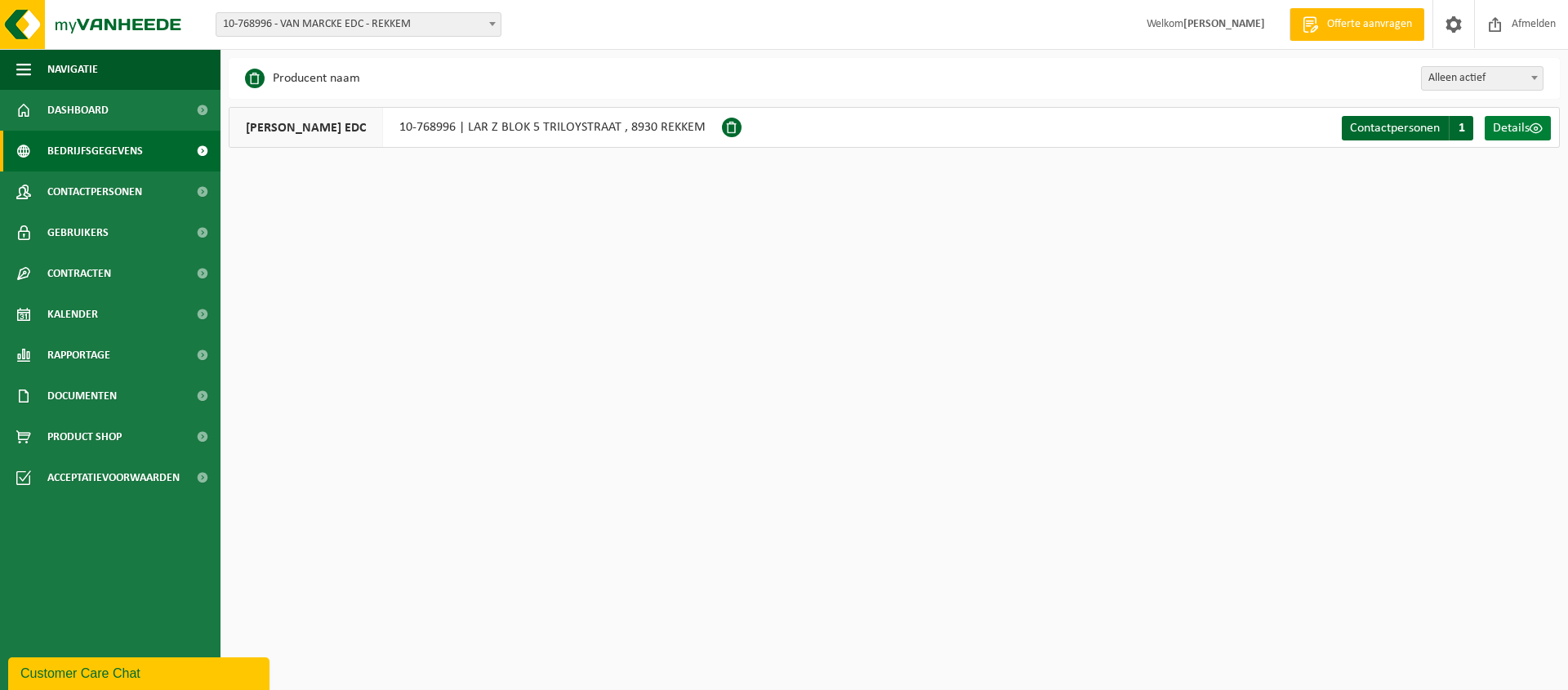
click at [1521, 122] on span "Details" at bounding box center [1511, 128] width 37 height 13
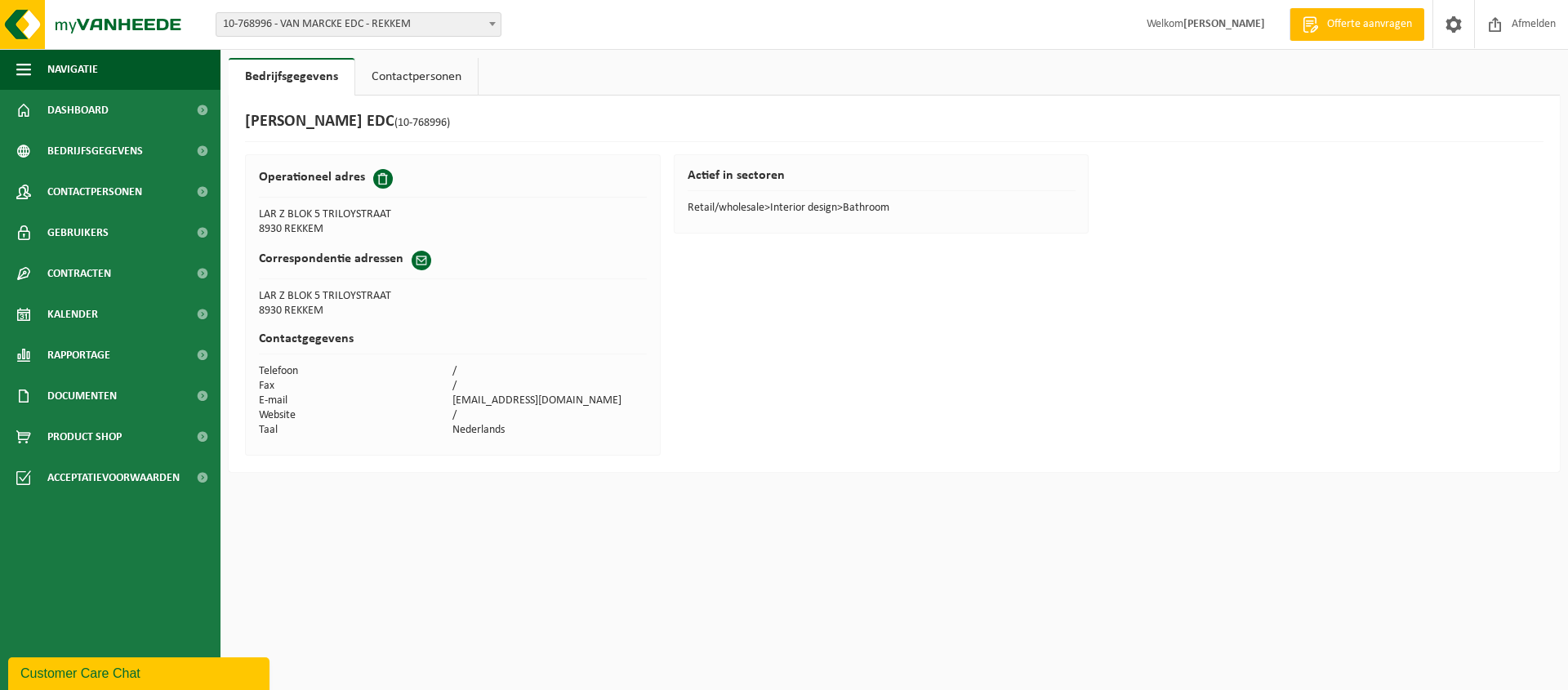
click at [433, 75] on link "Contactpersonen" at bounding box center [416, 76] width 122 height 38
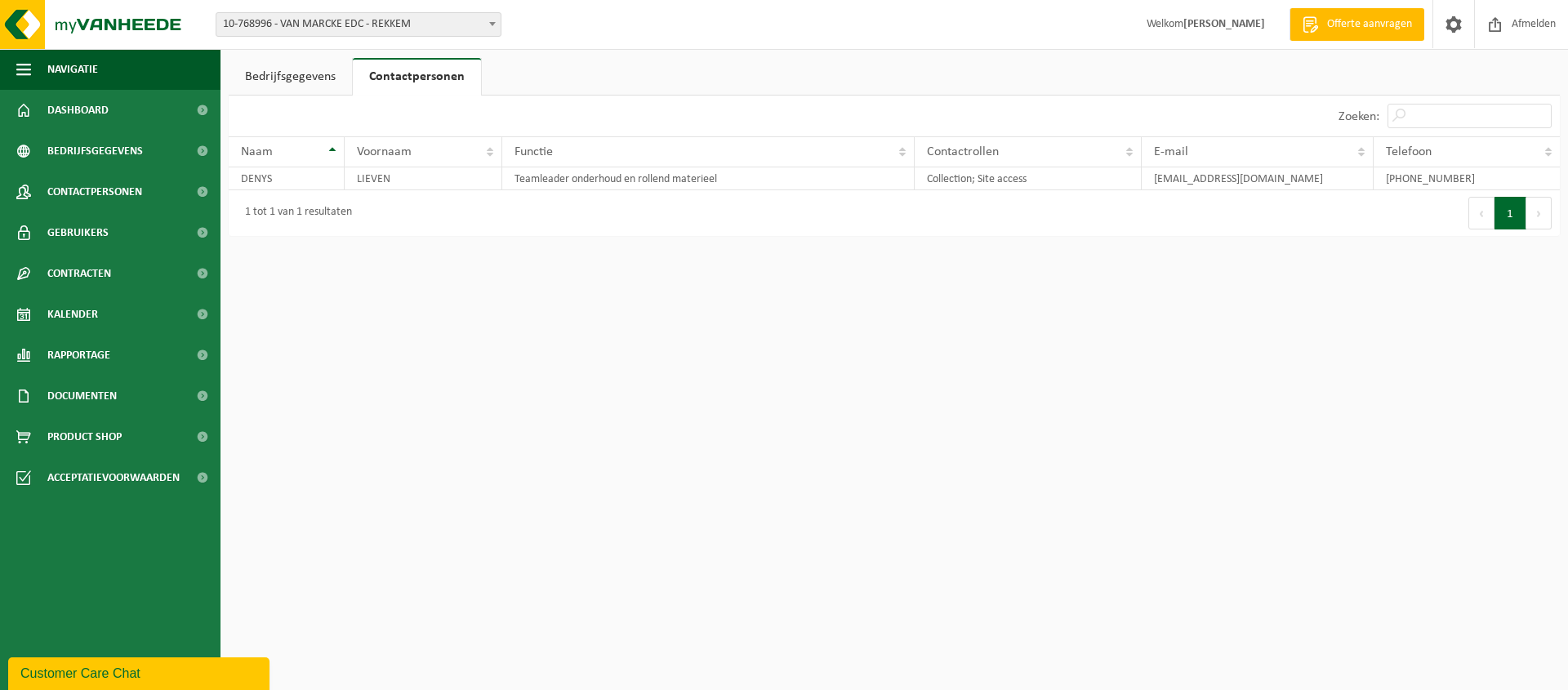
click at [290, 80] on link "Bedrijfsgegevens" at bounding box center [290, 76] width 123 height 38
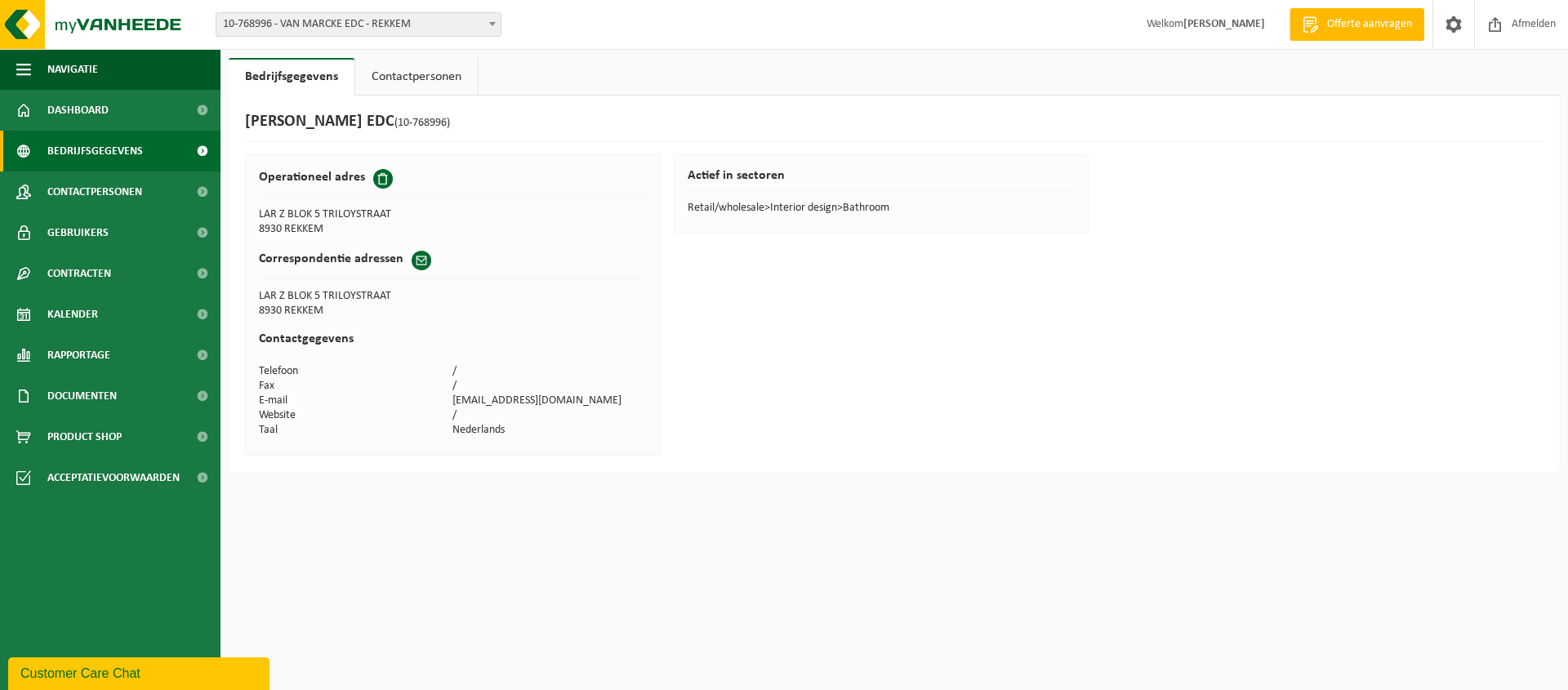
click at [111, 147] on span "Bedrijfsgegevens" at bounding box center [94, 150] width 95 height 41
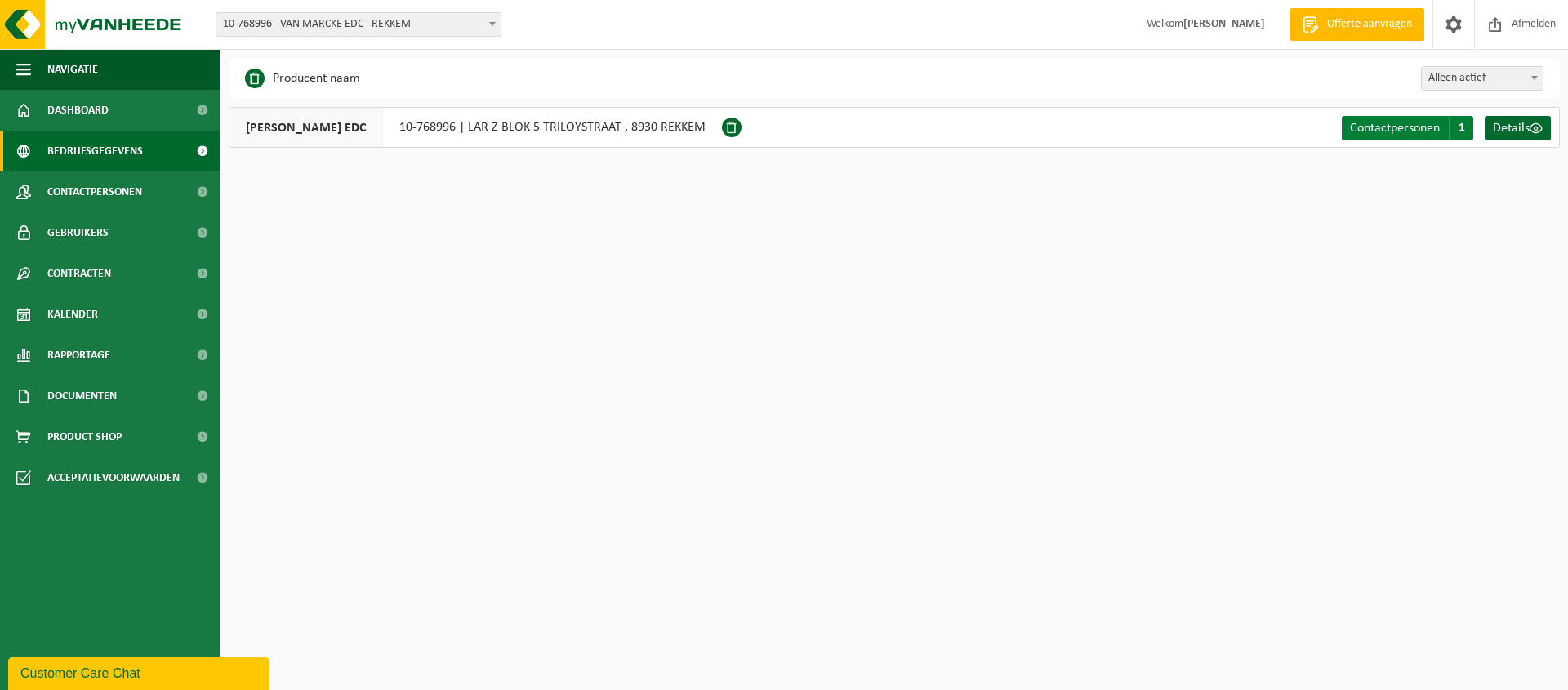
click at [1394, 124] on span "Contactpersonen" at bounding box center [1395, 128] width 90 height 13
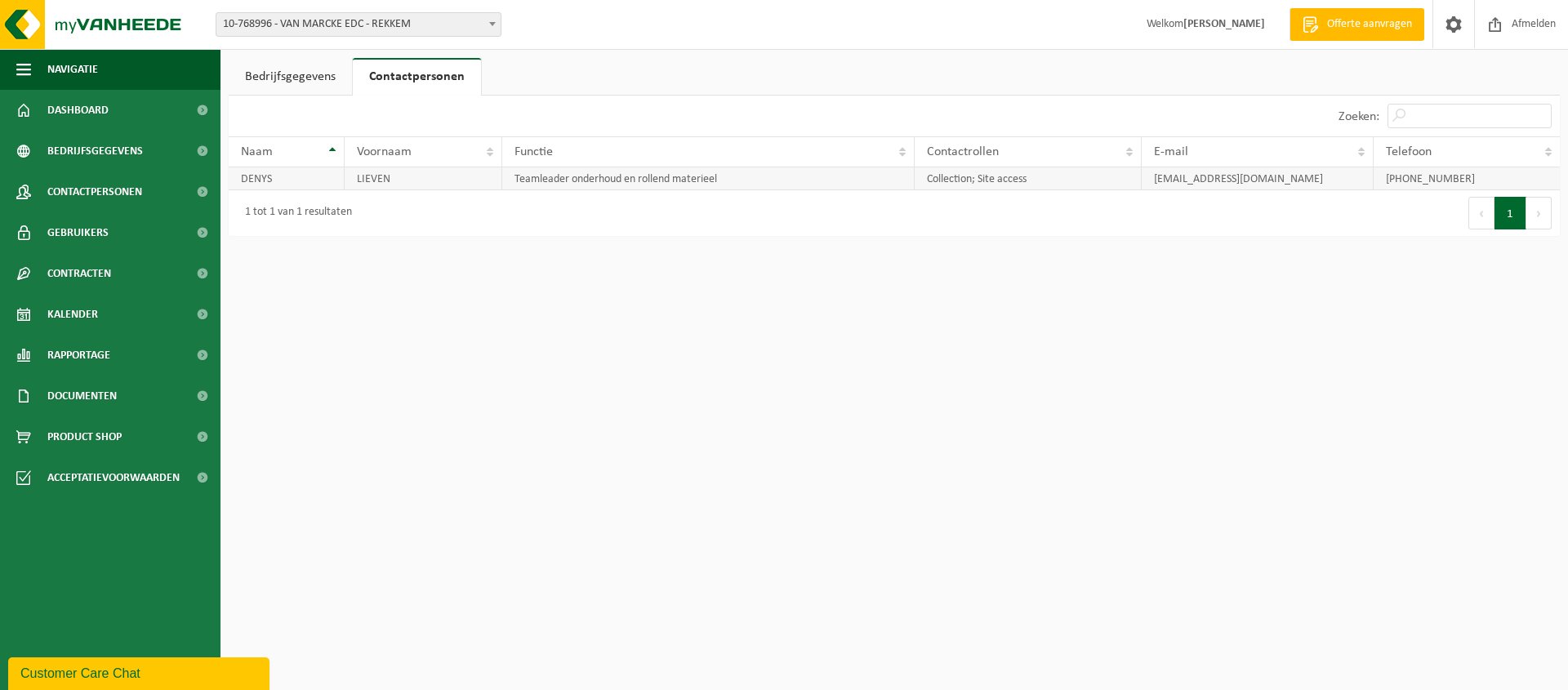
click at [550, 180] on td "Teamleader onderhoud en rollend materieel" at bounding box center [708, 178] width 412 height 23
click at [550, 180] on td "Teamleader onderhoud en rollend materieel" at bounding box center [708, 178] width 412 height 23
click at [569, 241] on div "Bedrijfsgegevens Contactpersonen VAN [PERSON_NAME] EDC (10-768996) Operationeel…" at bounding box center [894, 150] width 1348 height 186
